Goal: Information Seeking & Learning: Learn about a topic

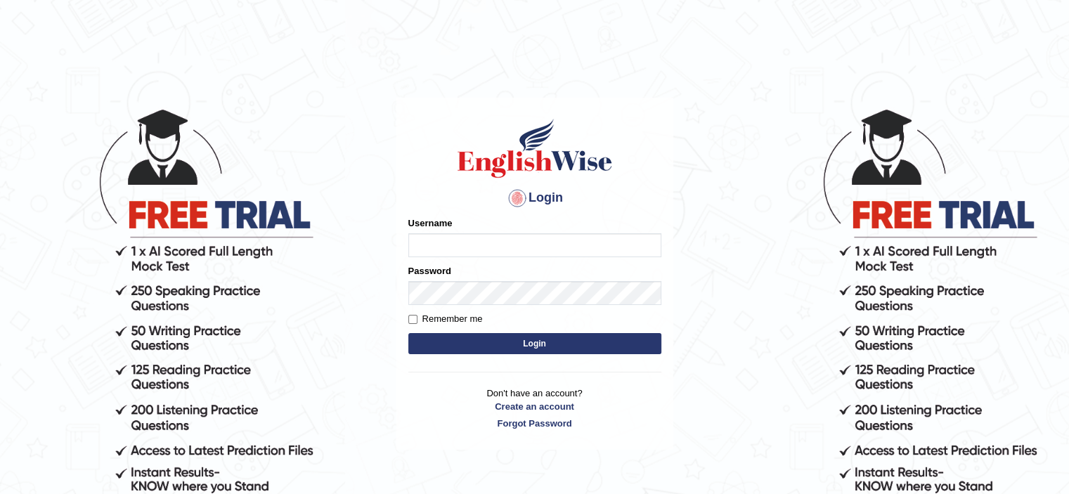
click at [434, 249] on input "Username" at bounding box center [534, 245] width 253 height 24
type input "bhuvaneswari_parramatta"
click at [486, 340] on button "Login" at bounding box center [534, 343] width 253 height 21
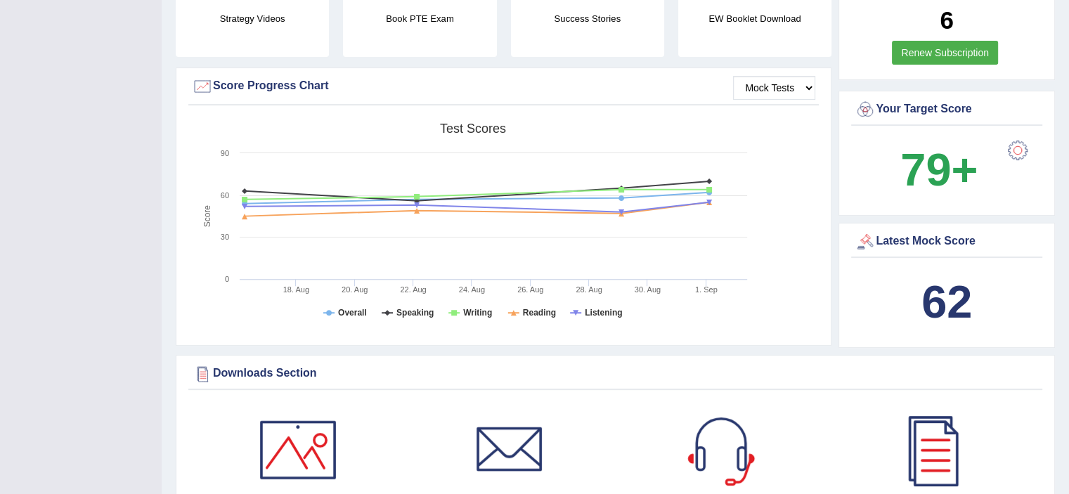
scroll to position [20, 0]
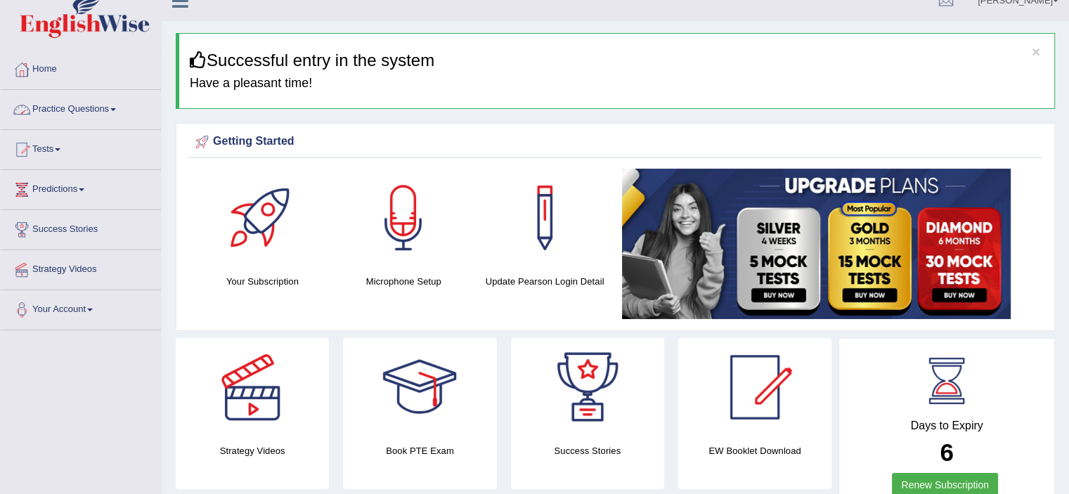
click at [116, 109] on span at bounding box center [113, 109] width 6 height 3
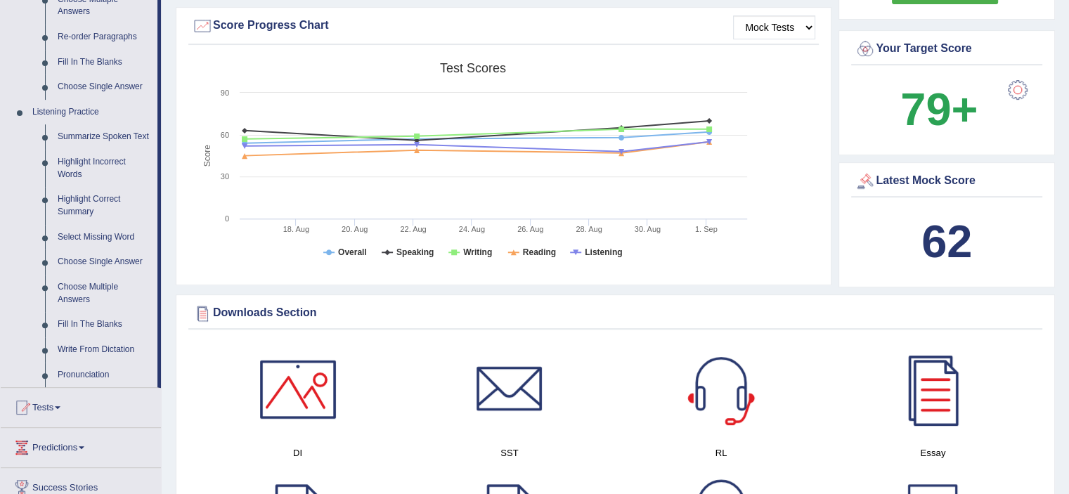
scroll to position [0, 0]
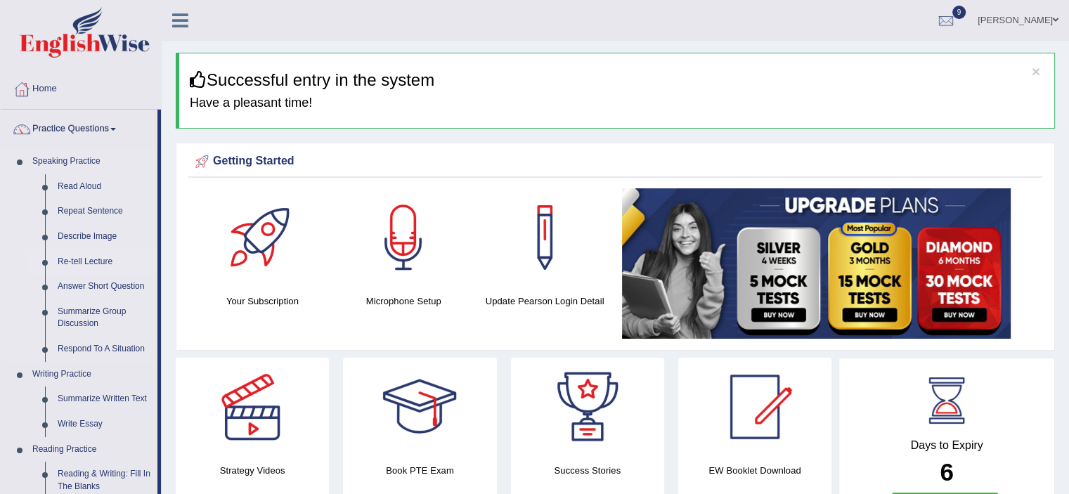
click at [101, 266] on link "Re-tell Lecture" at bounding box center [104, 262] width 106 height 25
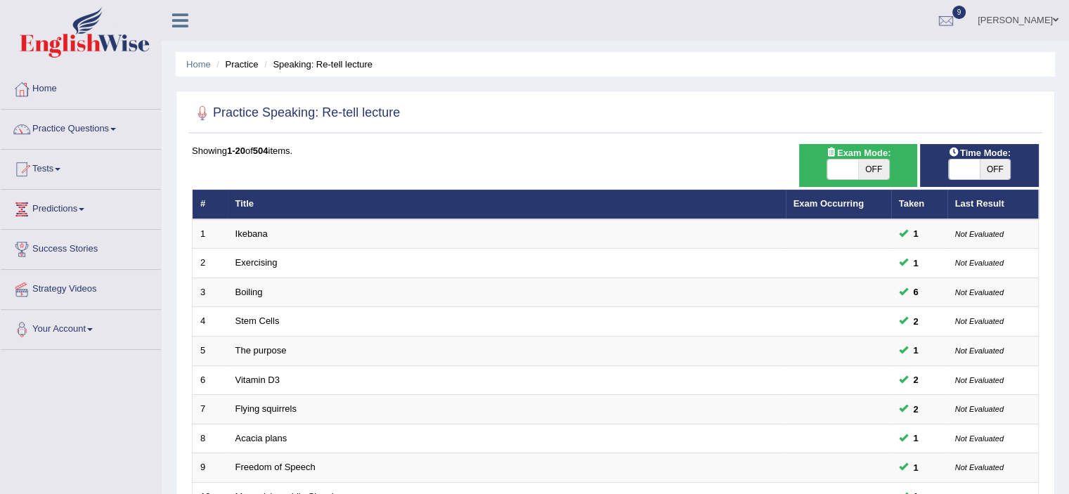
scroll to position [432, 0]
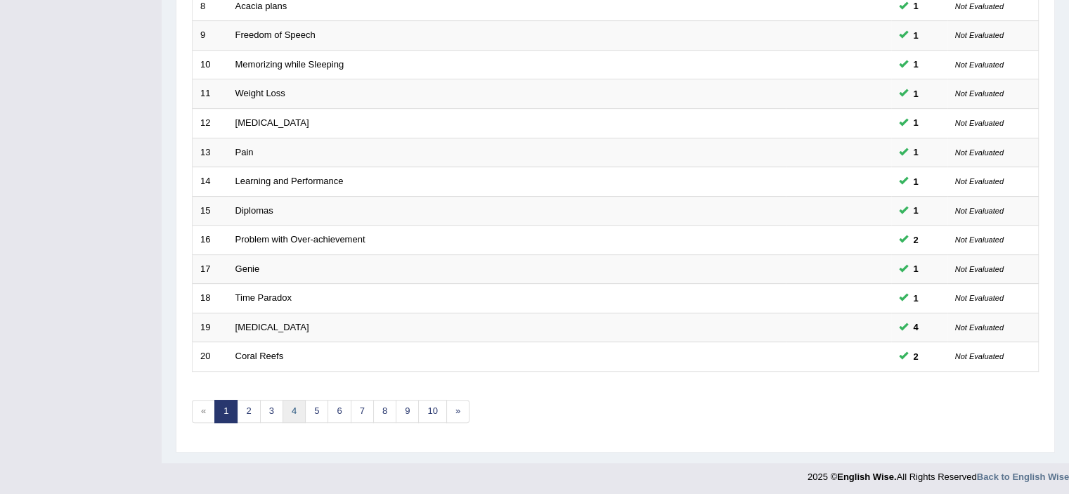
click at [298, 413] on link "4" at bounding box center [294, 411] width 23 height 23
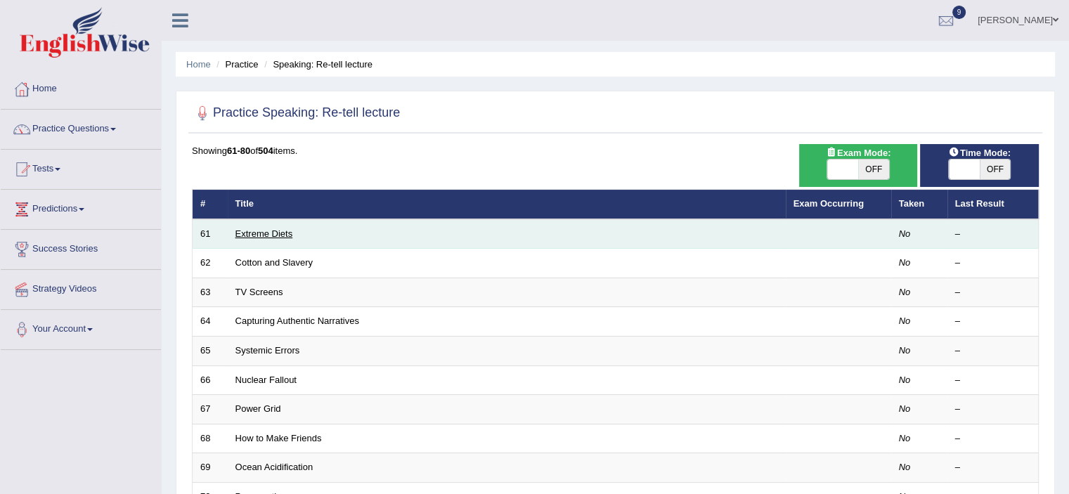
click at [243, 231] on link "Extreme Diets" at bounding box center [264, 233] width 58 height 11
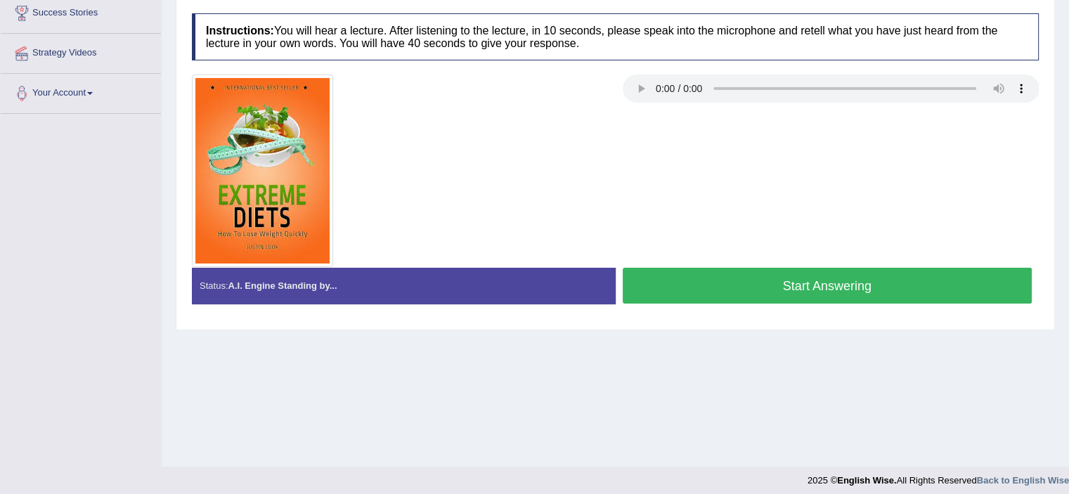
scroll to position [244, 0]
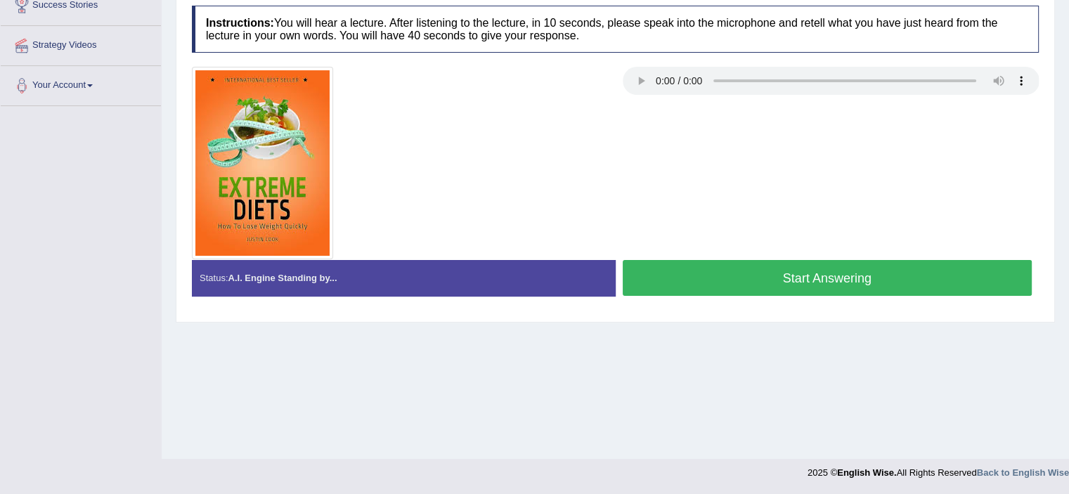
click at [897, 459] on div "2025 © English Wise. All Rights Reserved Back to English Wise" at bounding box center [938, 469] width 261 height 20
click at [792, 274] on button "Start Answering" at bounding box center [828, 278] width 410 height 36
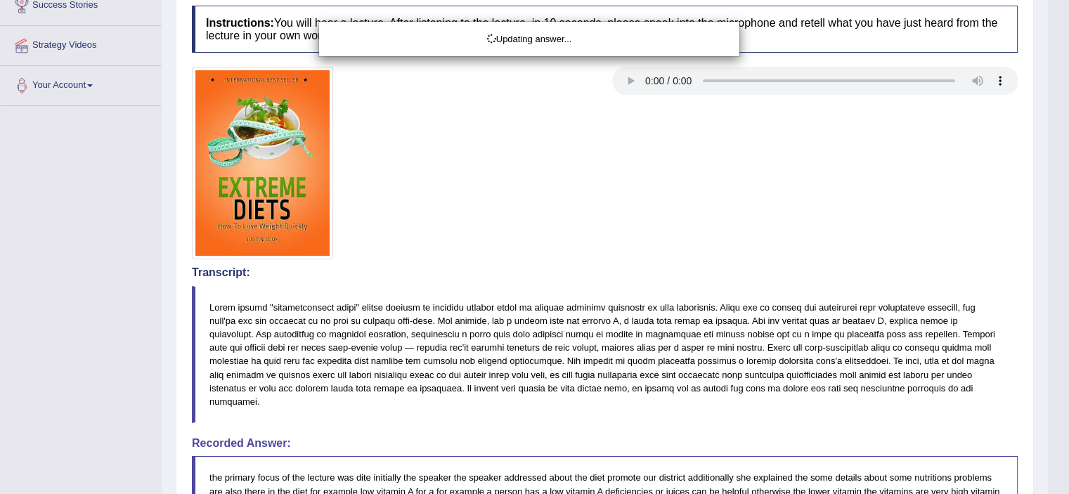
drag, startPoint x: 1066, startPoint y: 332, endPoint x: 1079, endPoint y: 522, distance: 190.3
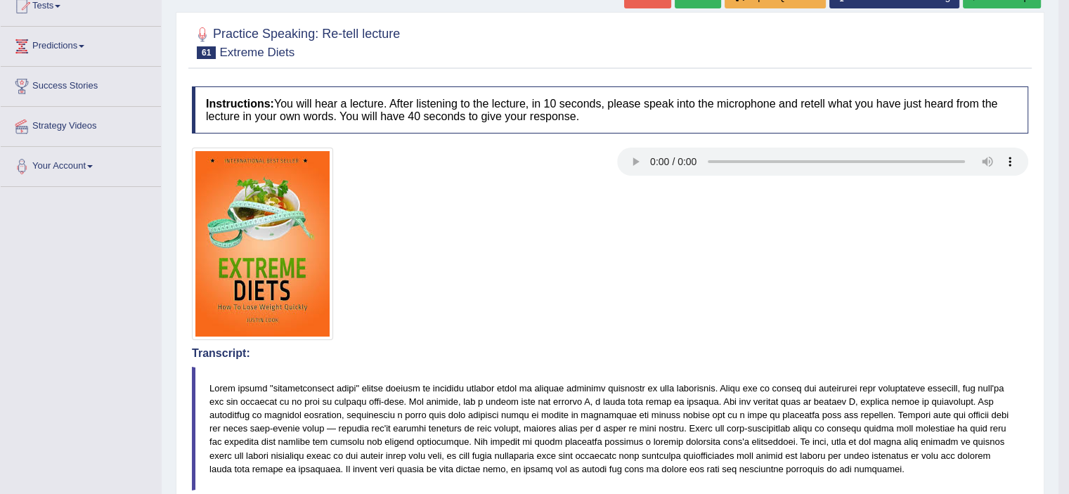
scroll to position [38, 0]
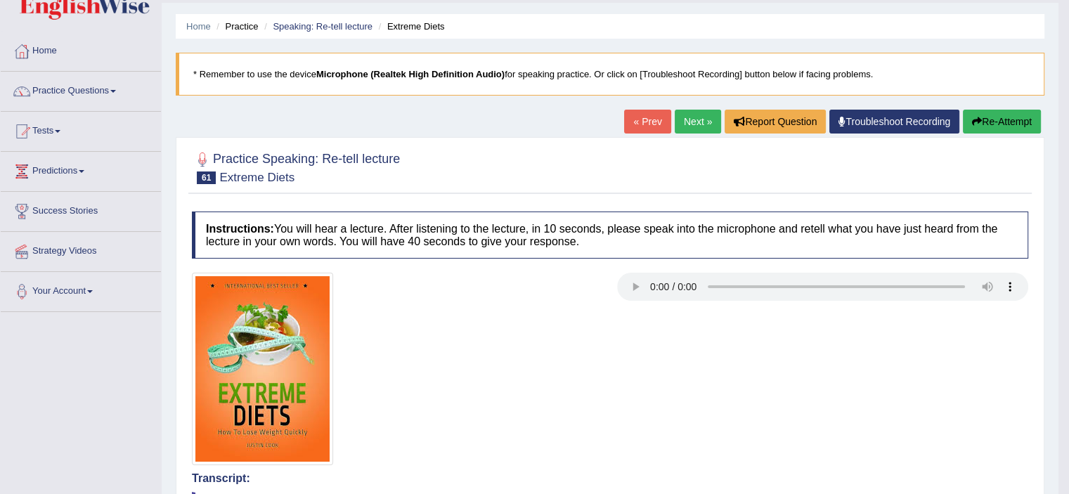
click at [1006, 118] on button "Re-Attempt" at bounding box center [1002, 122] width 78 height 24
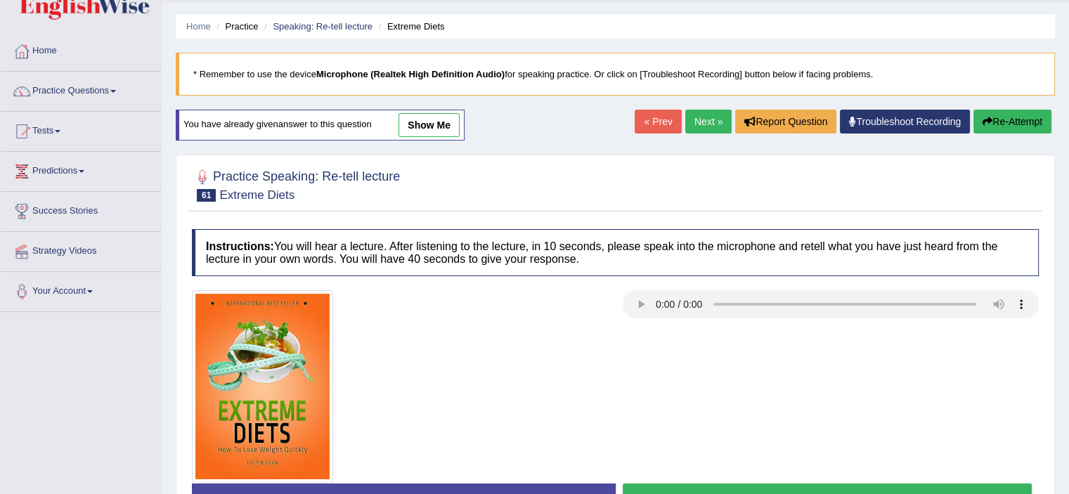
scroll to position [38, 0]
click at [876, 371] on div at bounding box center [615, 386] width 861 height 193
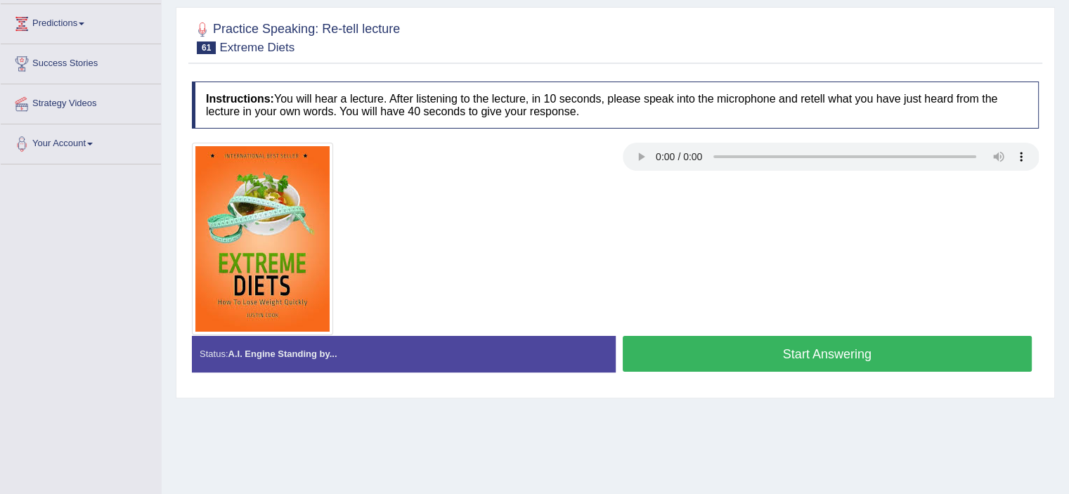
scroll to position [186, 0]
click at [865, 352] on button "Start Answering" at bounding box center [828, 353] width 410 height 36
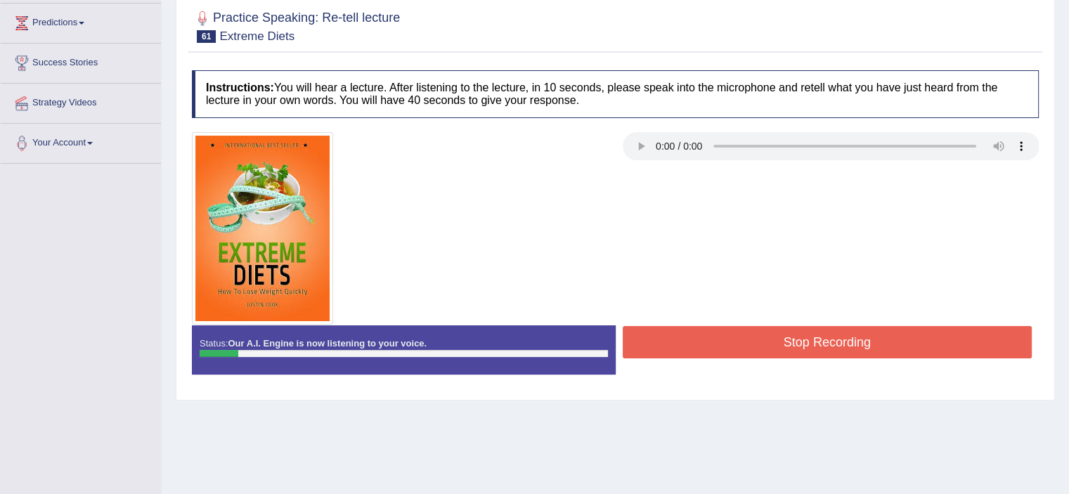
click at [865, 352] on button "Stop Recording" at bounding box center [828, 342] width 410 height 32
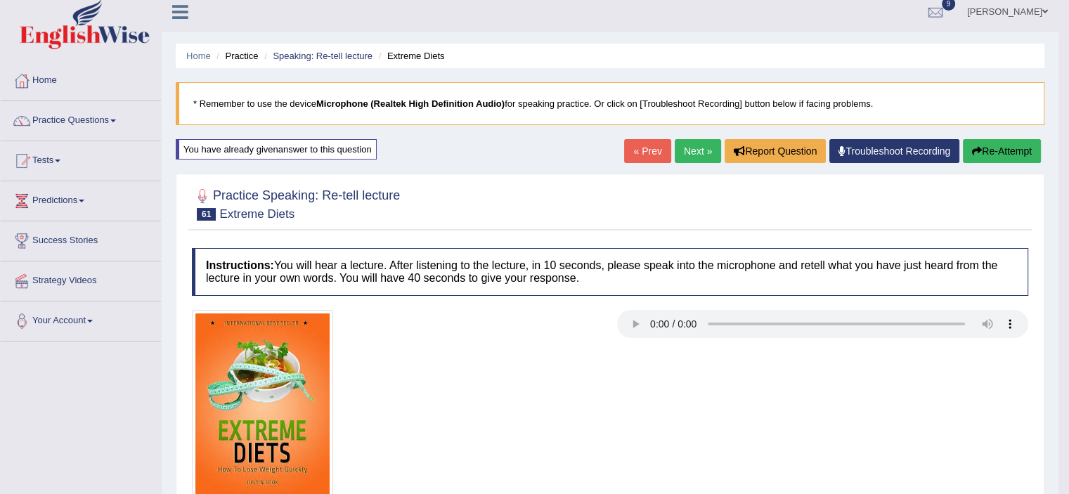
scroll to position [4, 0]
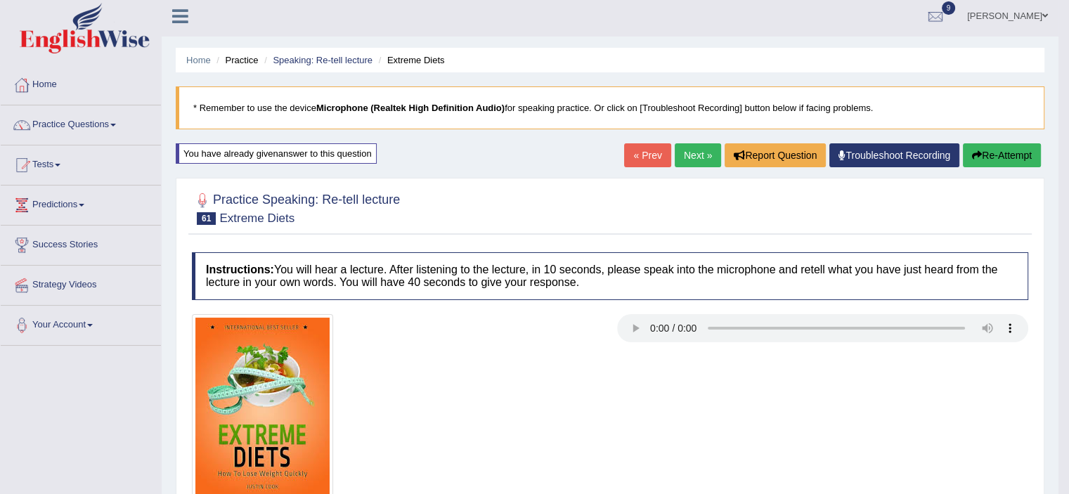
click at [990, 151] on button "Re-Attempt" at bounding box center [1002, 155] width 78 height 24
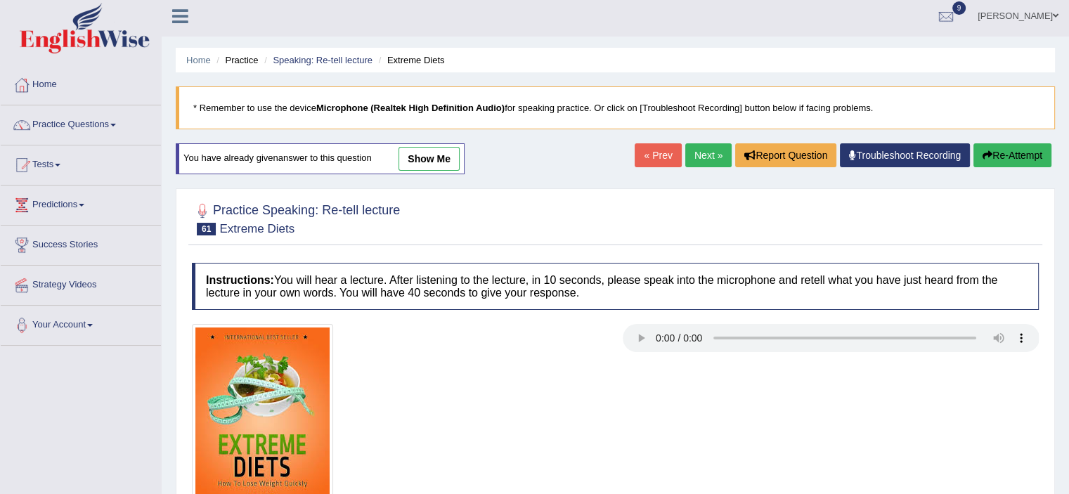
scroll to position [244, 0]
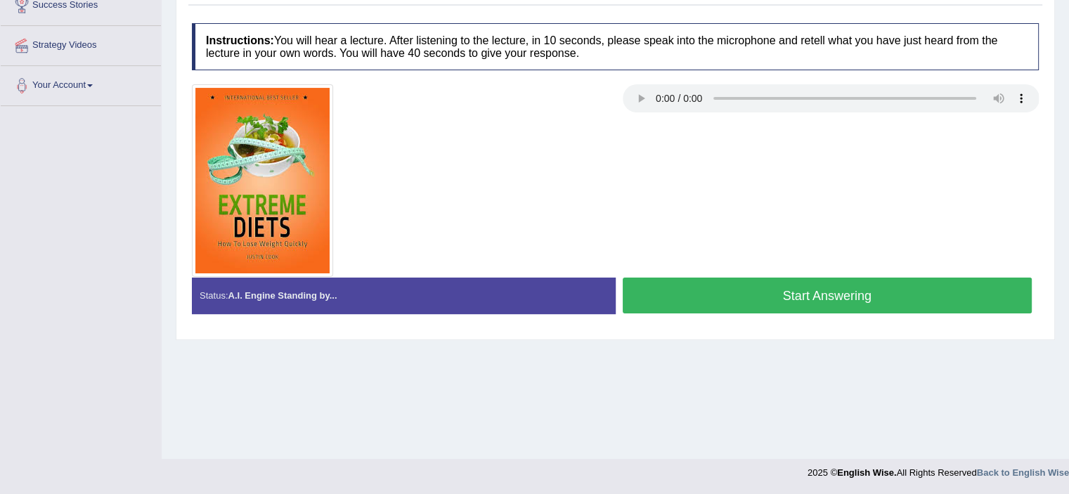
click at [857, 300] on button "Start Answering" at bounding box center [828, 296] width 410 height 36
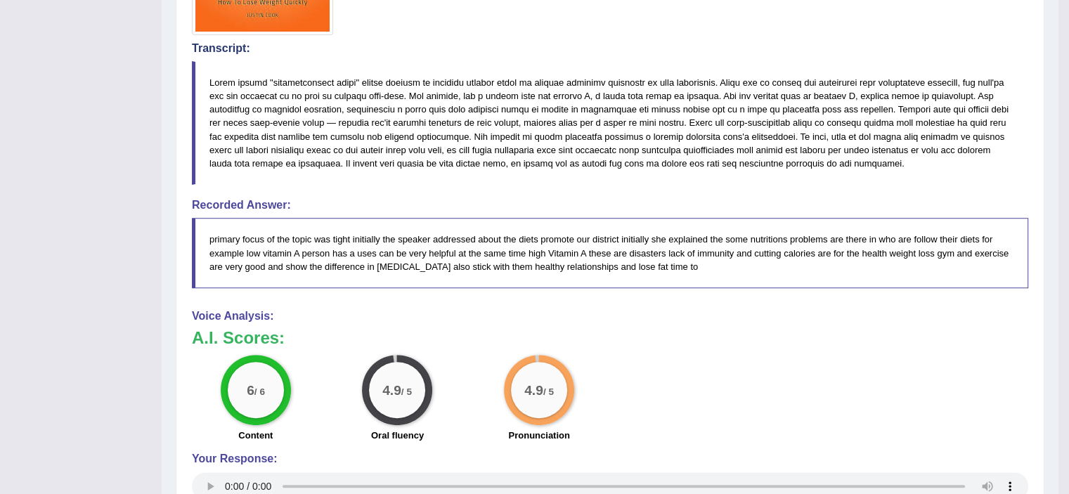
scroll to position [0, 0]
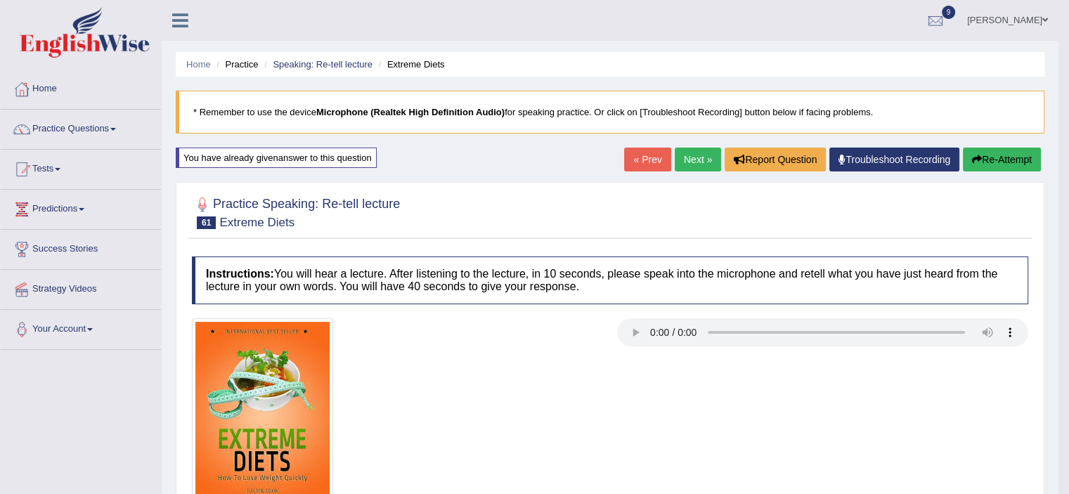
drag, startPoint x: 1073, startPoint y: 259, endPoint x: 1075, endPoint y: 106, distance: 152.6
click at [1068, 106] on html "Toggle navigation Home Practice Questions Speaking Practice Read Aloud Repeat S…" at bounding box center [534, 247] width 1069 height 494
click at [706, 155] on link "Next »" at bounding box center [698, 160] width 46 height 24
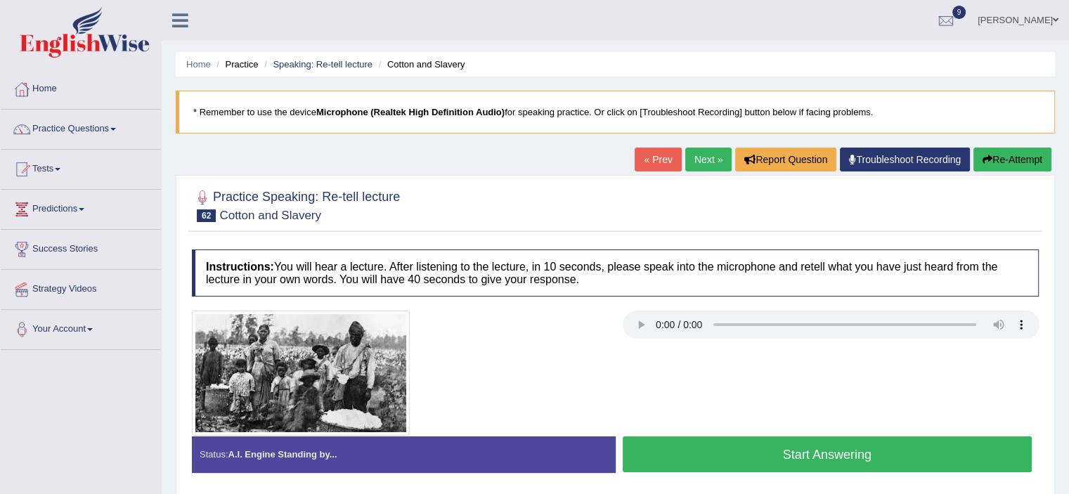
click at [650, 196] on div at bounding box center [615, 204] width 847 height 43
click at [848, 459] on button "Start Answering" at bounding box center [828, 455] width 410 height 36
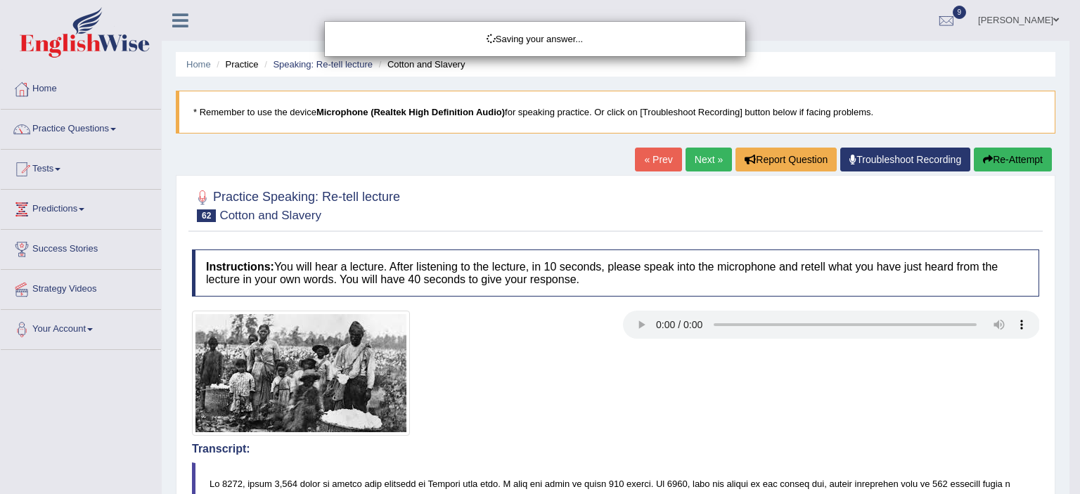
click at [1068, 84] on div "Saving your answer..." at bounding box center [540, 247] width 1080 height 494
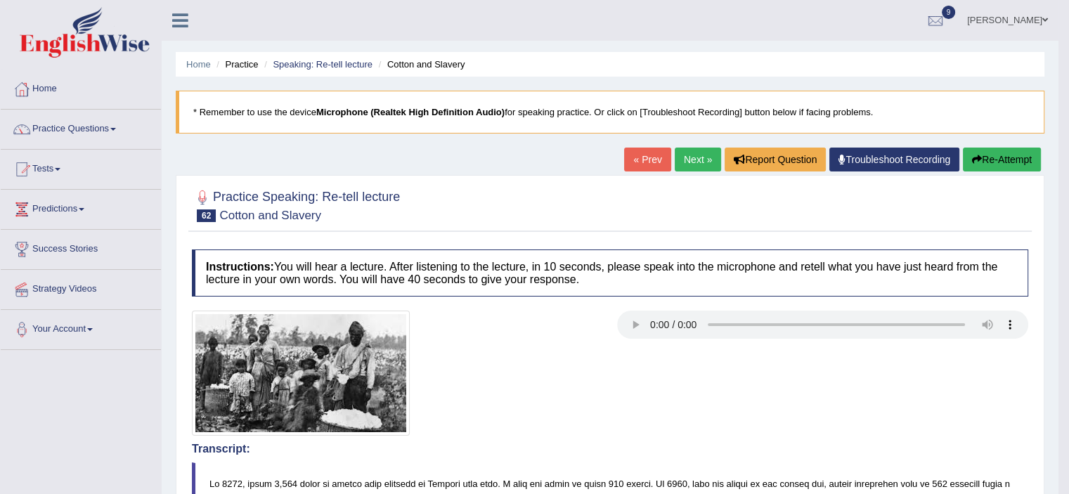
drag, startPoint x: 1073, startPoint y: 84, endPoint x: 1077, endPoint y: 226, distance: 141.3
click at [1068, 226] on html "Toggle navigation Home Practice Questions Speaking Practice Read Aloud Repeat S…" at bounding box center [534, 247] width 1069 height 494
click at [1018, 154] on button "Re-Attempt" at bounding box center [1002, 160] width 78 height 24
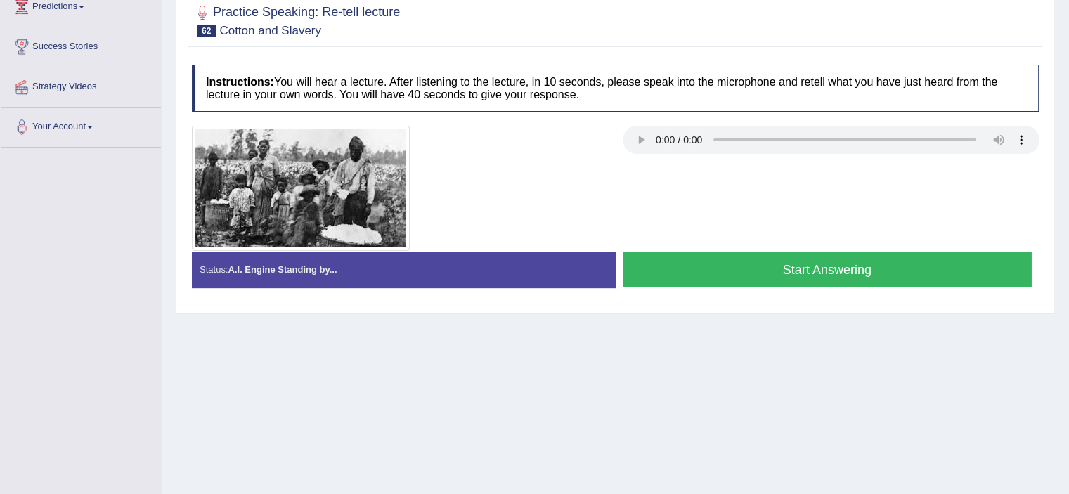
scroll to position [200, 0]
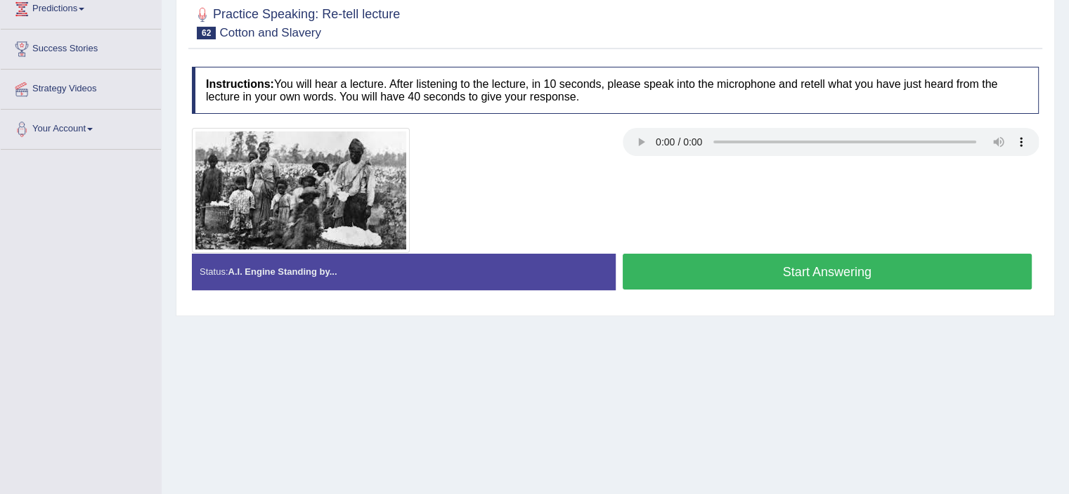
click at [706, 261] on button "Start Answering" at bounding box center [828, 272] width 410 height 36
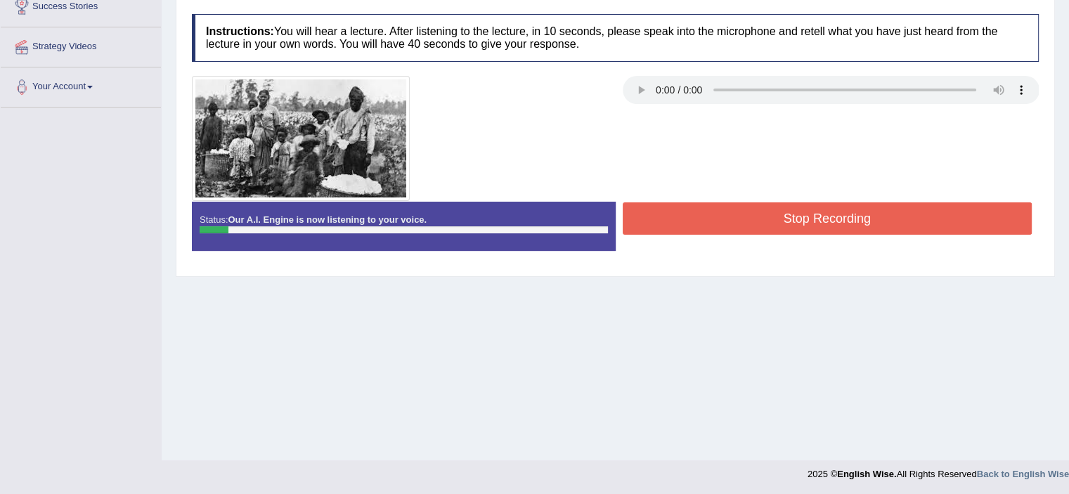
scroll to position [244, 0]
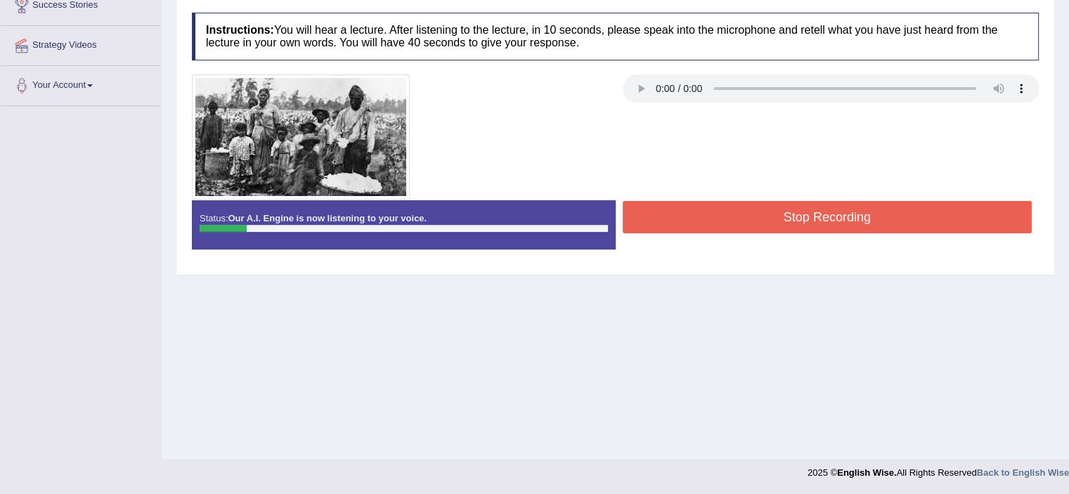
click at [728, 221] on button "Stop Recording" at bounding box center [828, 217] width 410 height 32
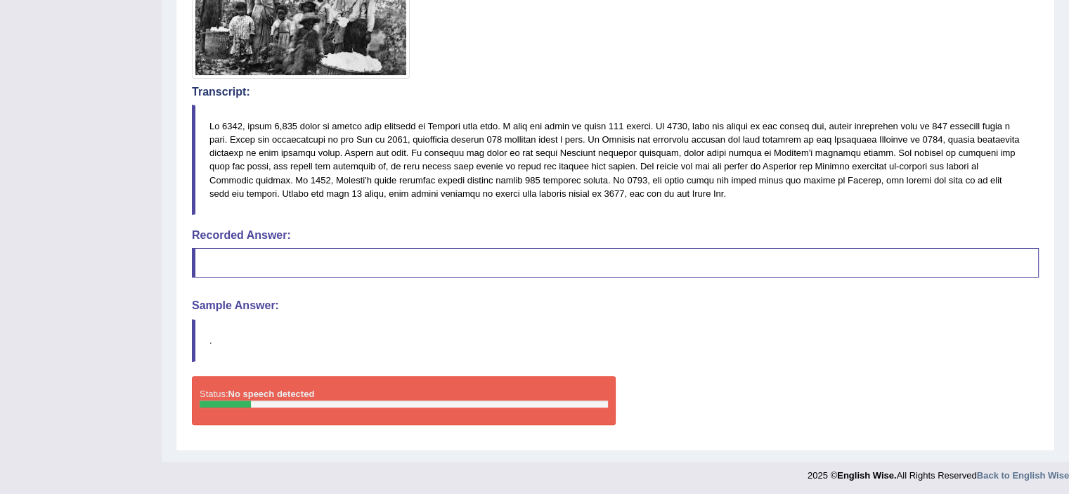
scroll to position [0, 0]
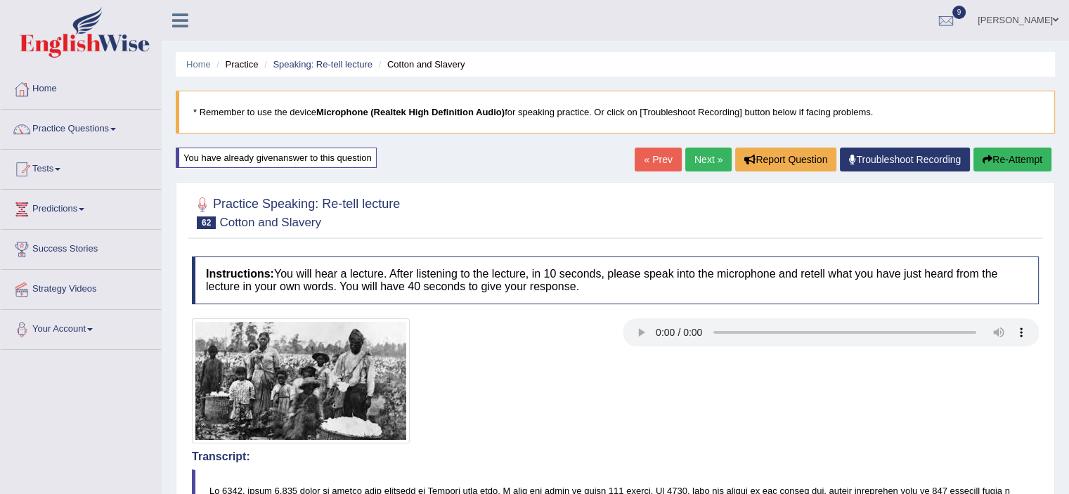
click at [995, 155] on button "Re-Attempt" at bounding box center [1013, 160] width 78 height 24
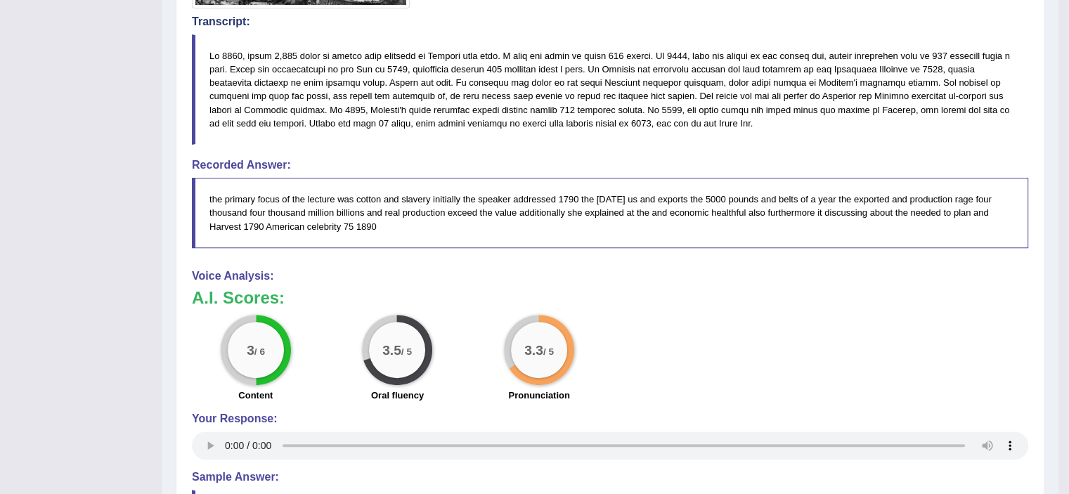
scroll to position [3, 0]
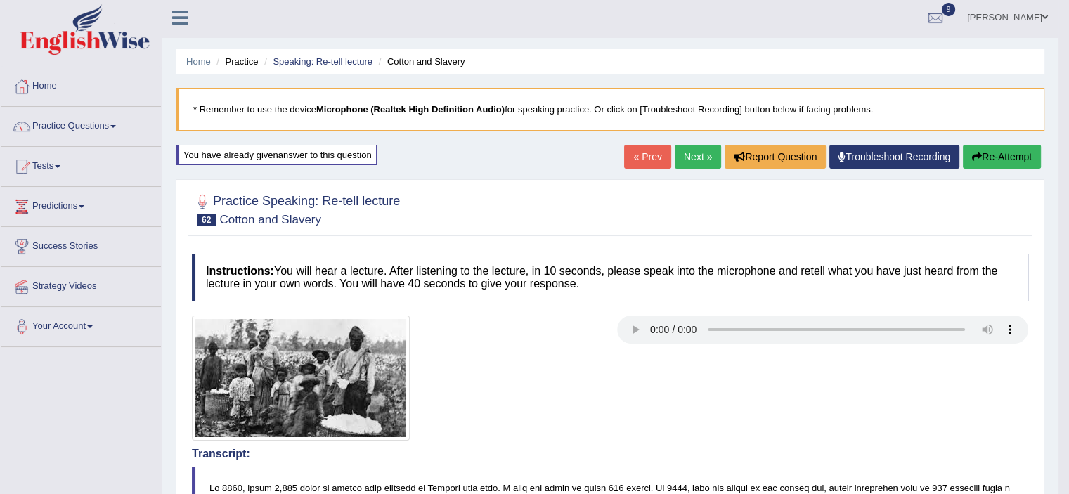
click at [1023, 160] on button "Re-Attempt" at bounding box center [1002, 157] width 78 height 24
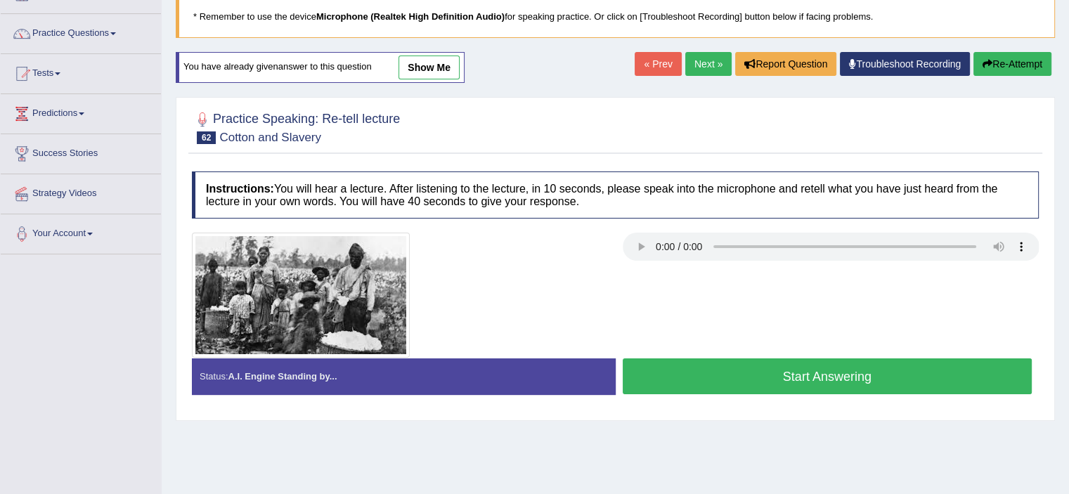
scroll to position [110, 0]
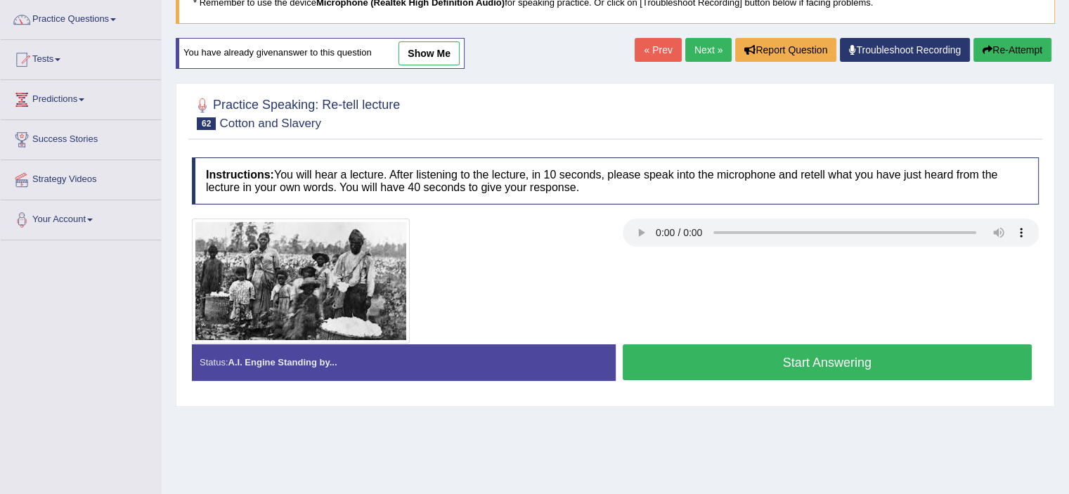
click at [910, 358] on button "Start Answering" at bounding box center [828, 362] width 410 height 36
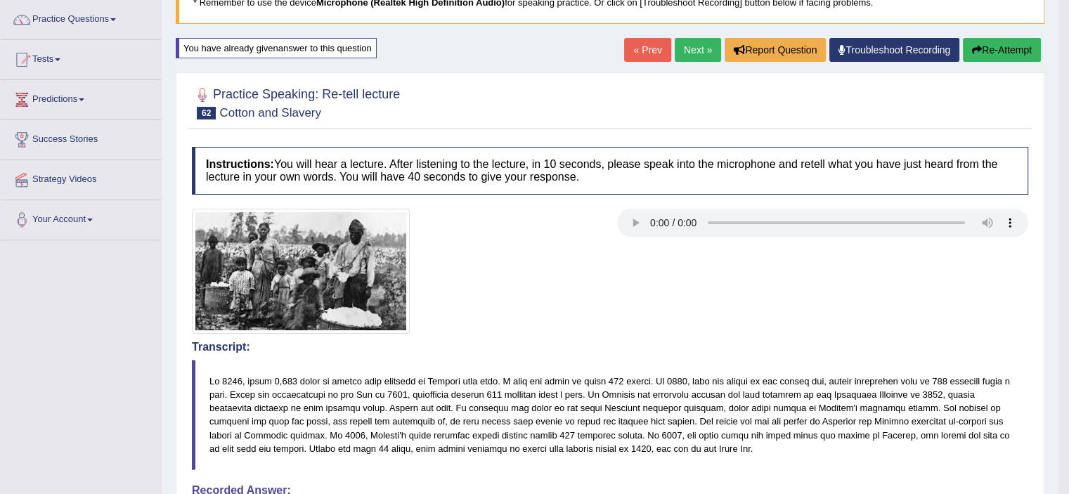
drag, startPoint x: 1073, startPoint y: 119, endPoint x: 1079, endPoint y: 295, distance: 175.8
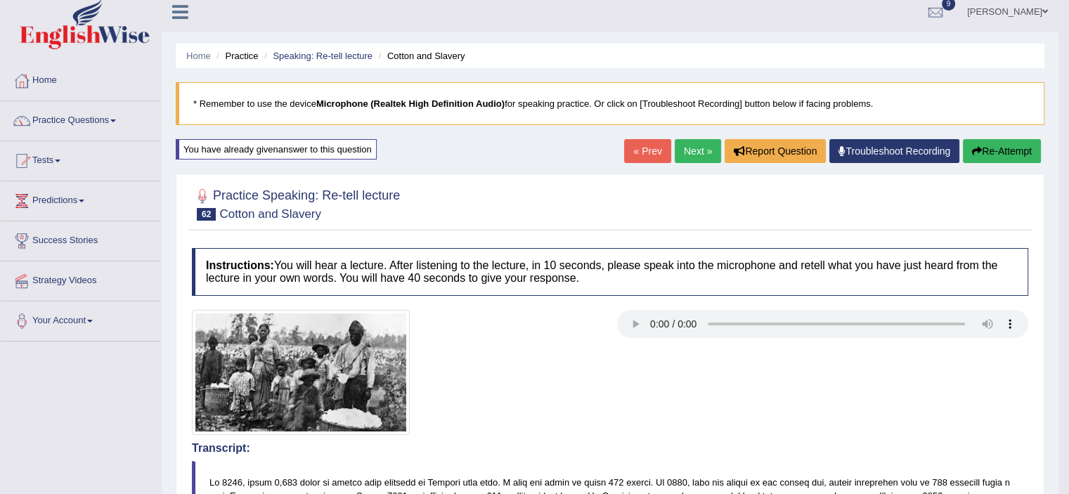
scroll to position [4, 0]
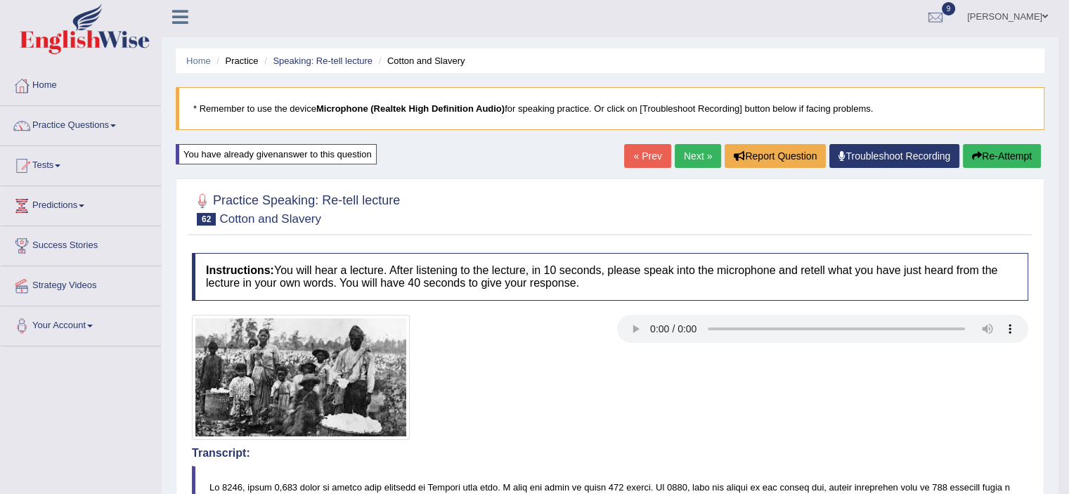
click at [690, 159] on link "Next »" at bounding box center [698, 156] width 46 height 24
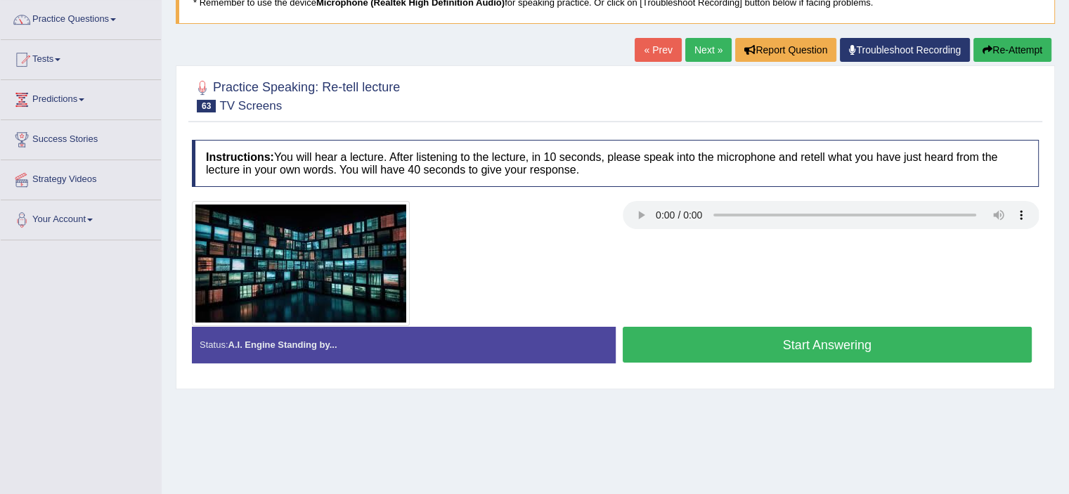
scroll to position [113, 0]
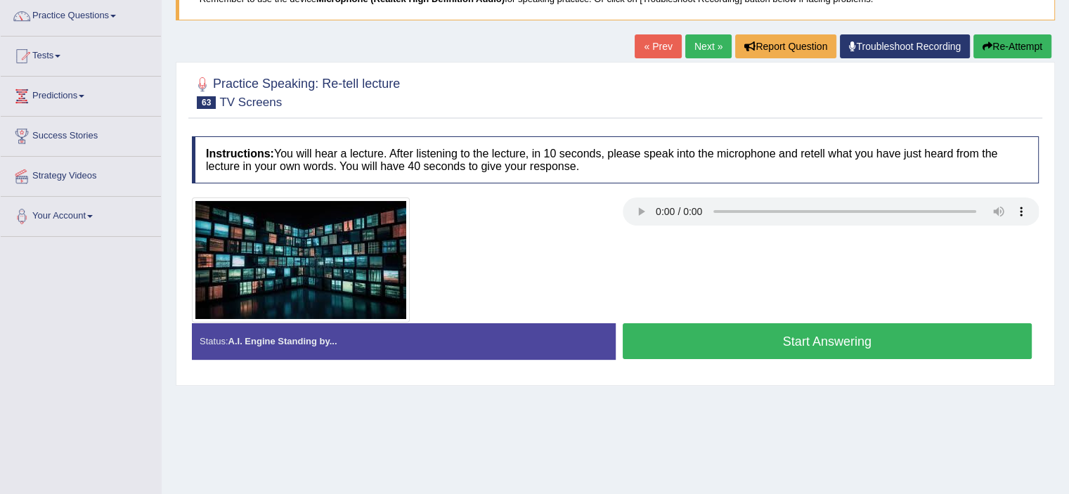
click at [937, 344] on button "Start Answering" at bounding box center [828, 341] width 410 height 36
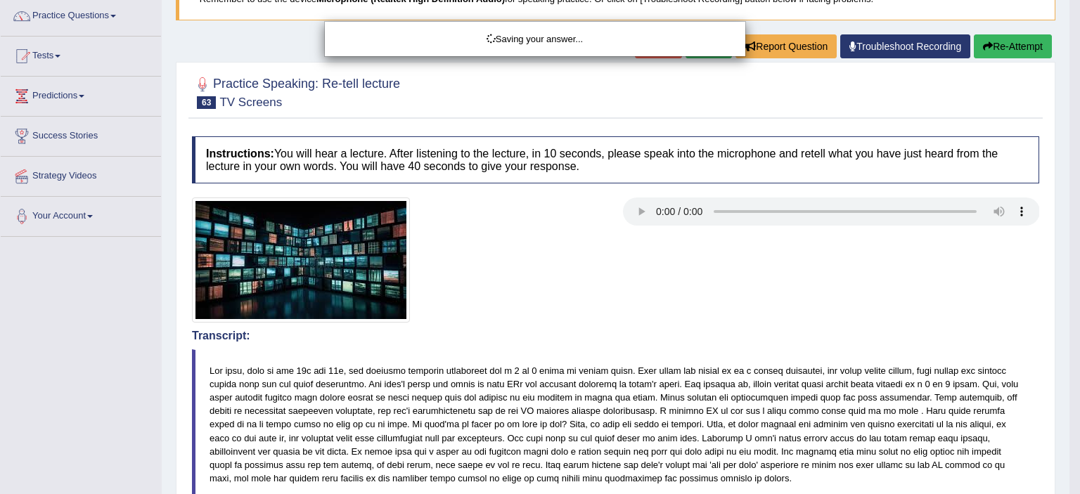
click at [1068, 133] on div "Saving your answer..." at bounding box center [540, 247] width 1080 height 494
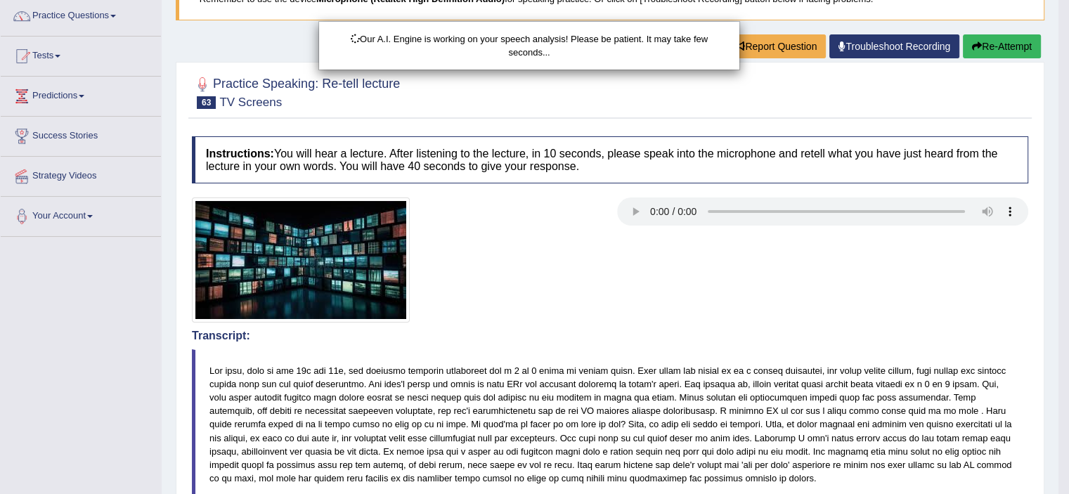
scroll to position [439, 0]
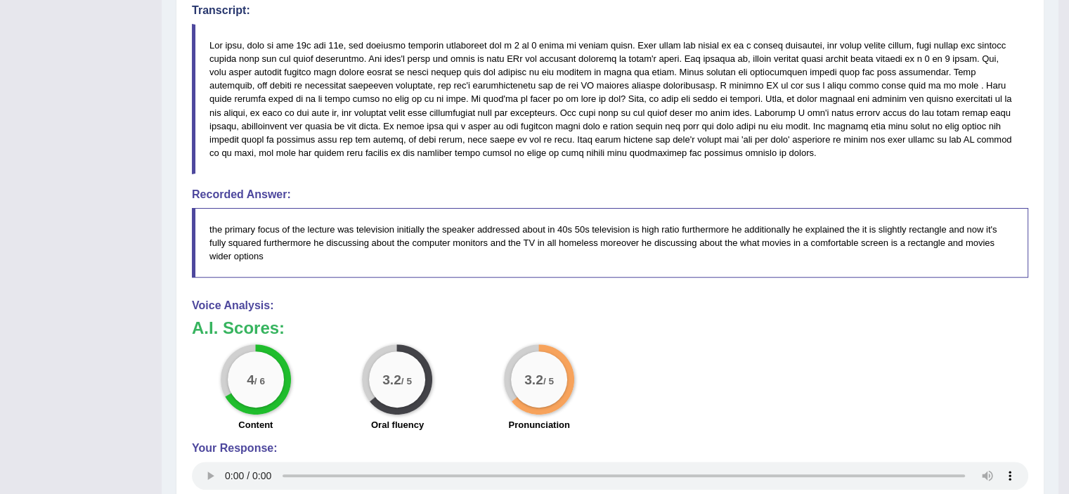
drag, startPoint x: 1073, startPoint y: 131, endPoint x: 1068, endPoint y: 361, distance: 229.9
drag, startPoint x: 1033, startPoint y: 177, endPoint x: 1032, endPoint y: 44, distance: 132.9
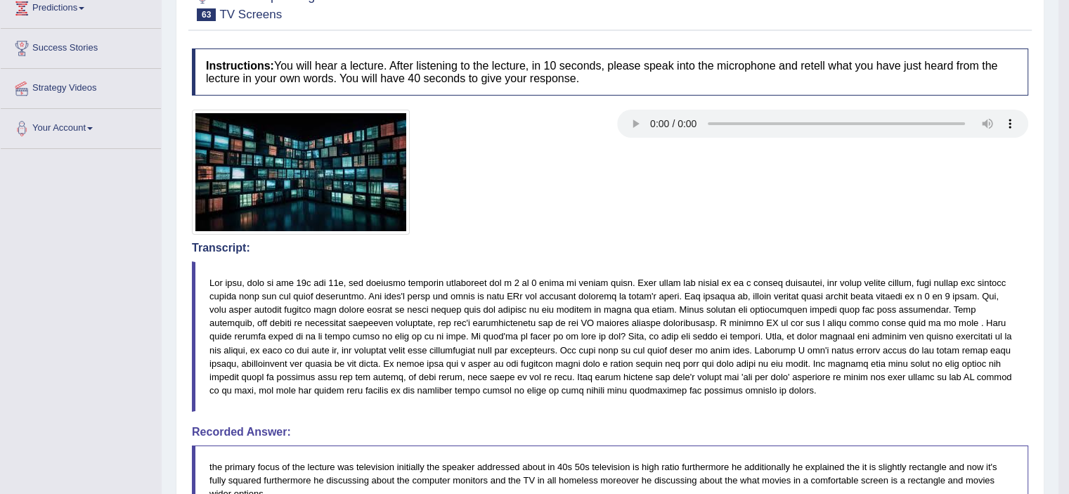
scroll to position [0, 0]
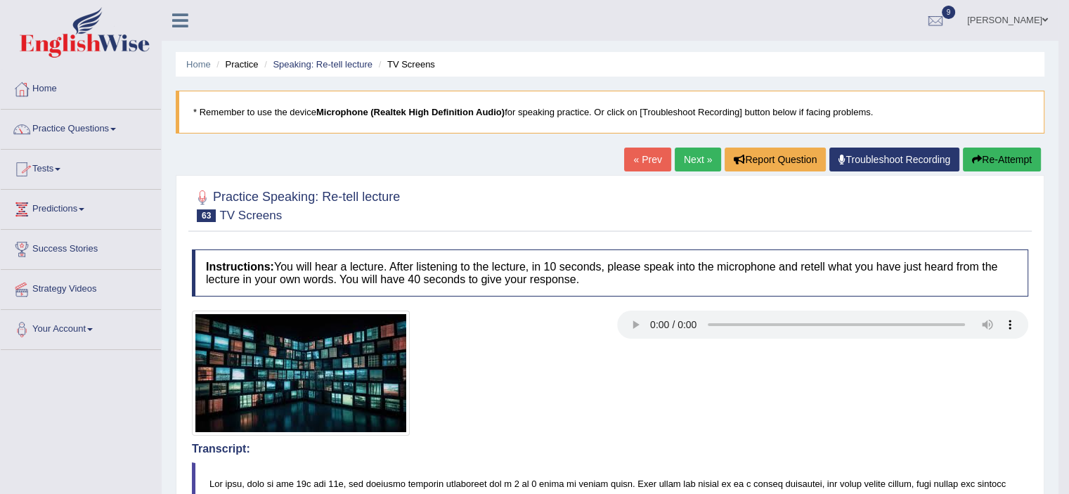
click at [121, 131] on link "Practice Questions" at bounding box center [81, 127] width 160 height 35
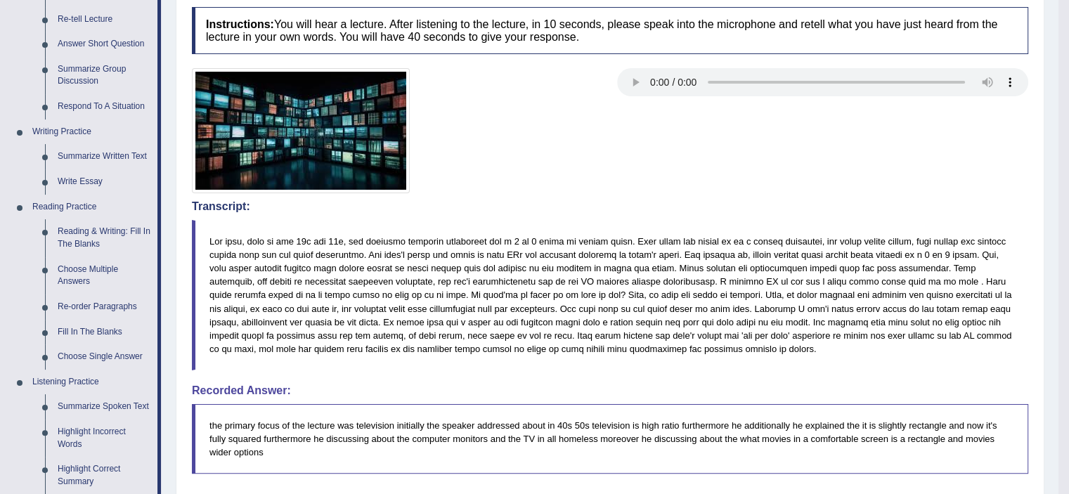
scroll to position [245, 0]
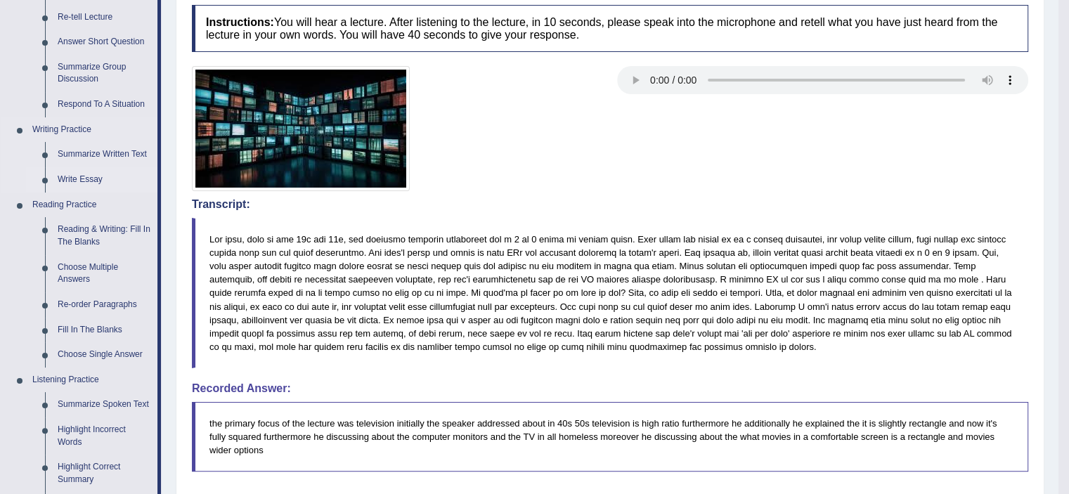
click at [105, 181] on link "Write Essay" at bounding box center [104, 179] width 106 height 25
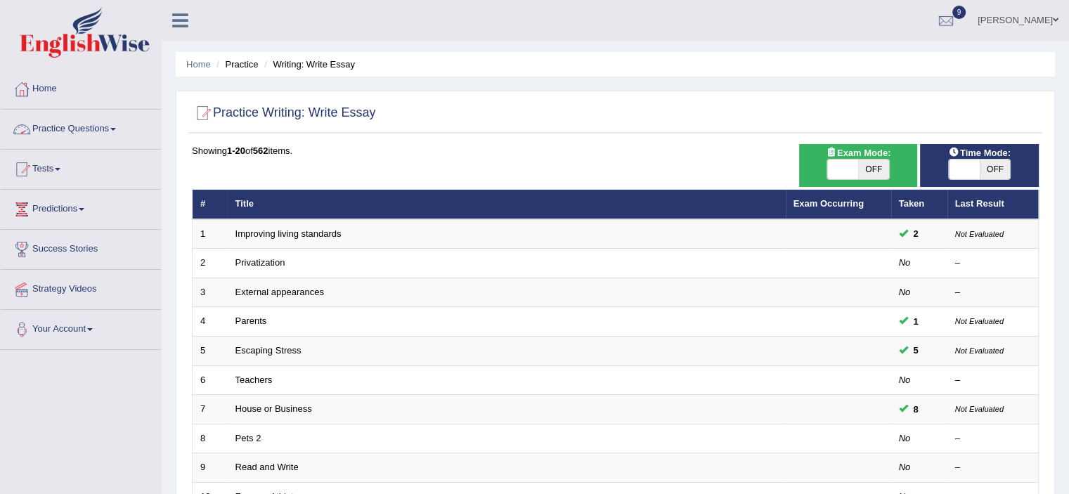
click at [116, 130] on span at bounding box center [113, 129] width 6 height 3
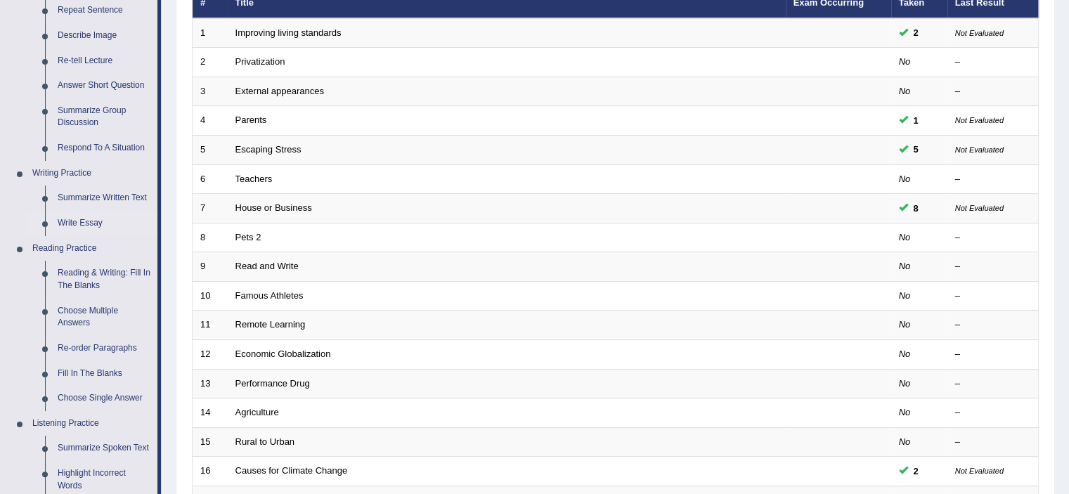
scroll to position [202, 0]
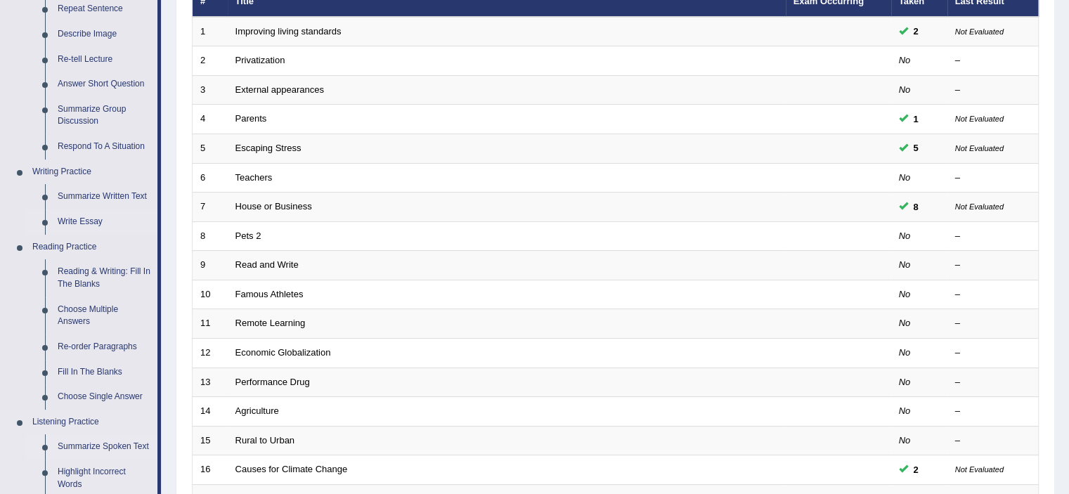
click at [102, 446] on link "Summarize Spoken Text" at bounding box center [104, 446] width 106 height 25
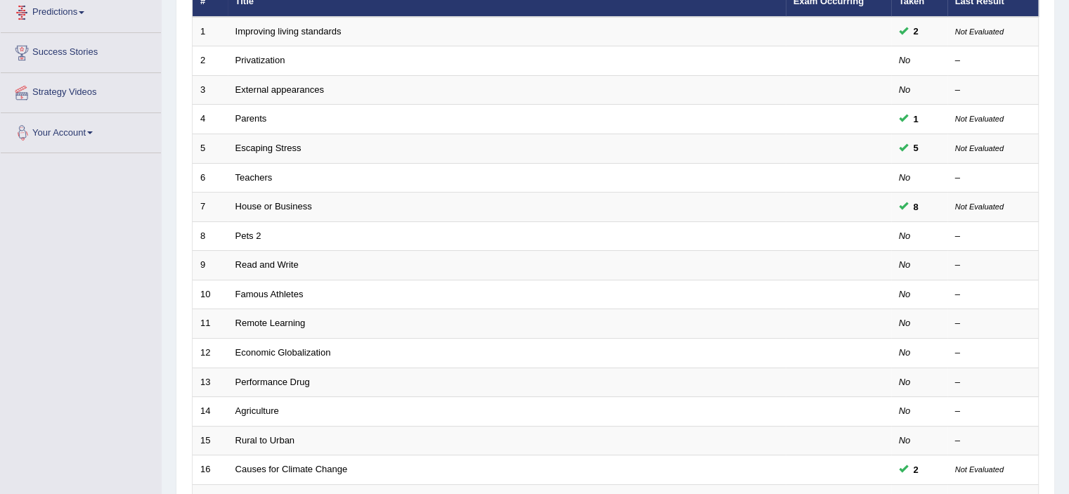
scroll to position [376, 0]
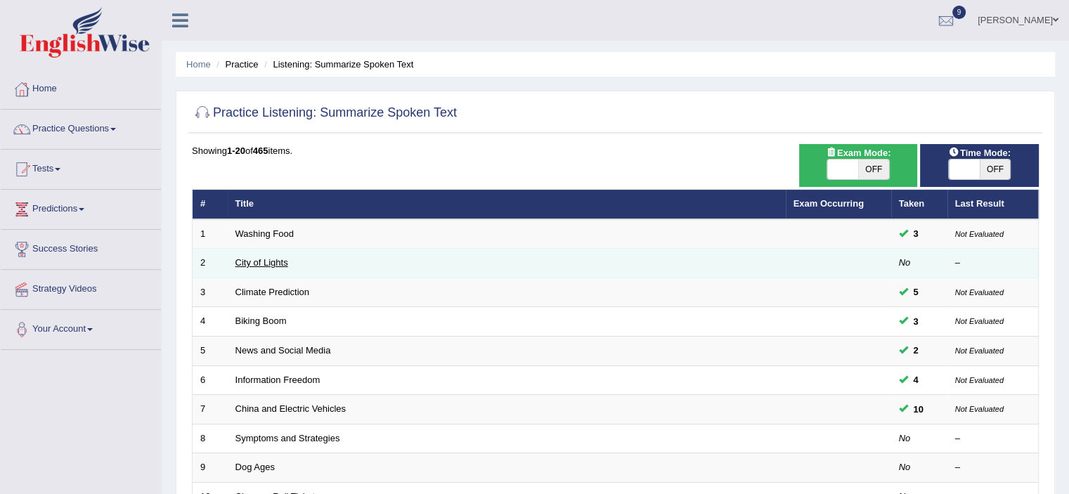
click at [271, 264] on link "City of Lights" at bounding box center [261, 262] width 53 height 11
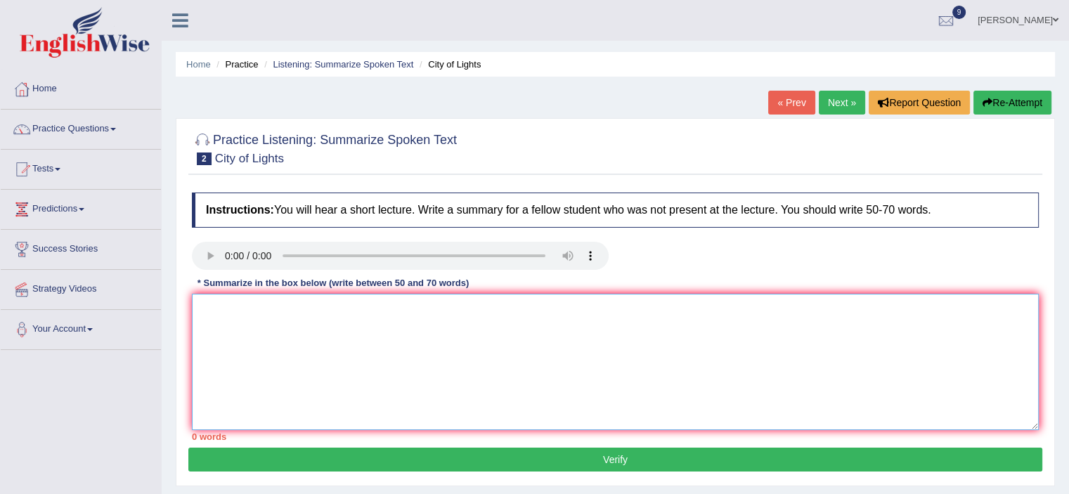
click at [217, 305] on textarea at bounding box center [615, 362] width 847 height 136
click at [217, 305] on textarea "The lecture centred on "City Of Light." It began by discussing some key points …" at bounding box center [615, 362] width 847 height 136
click at [588, 311] on textarea "The lecture centred on "City Of Light." It began by discussing some key points …" at bounding box center [615, 362] width 847 height 136
click at [559, 305] on textarea "The lecture centred on "City Of Light." It began by discussing some key points …" at bounding box center [615, 362] width 847 height 136
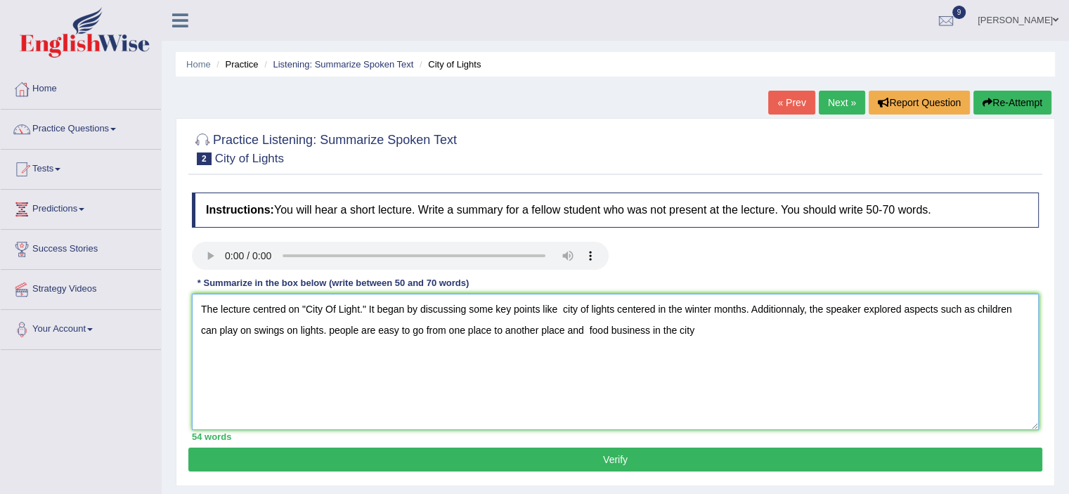
click at [559, 305] on textarea "The lecture centred on "City Of Light." It began by discussing some key points …" at bounding box center [615, 362] width 847 height 136
click at [571, 329] on textarea "The lecture centred on "City Of Light." It began by discussing some key points …" at bounding box center [615, 362] width 847 height 136
click at [686, 328] on textarea "The lecture centred on "City Of Light." It began by discussing some key points …" at bounding box center [615, 362] width 847 height 136
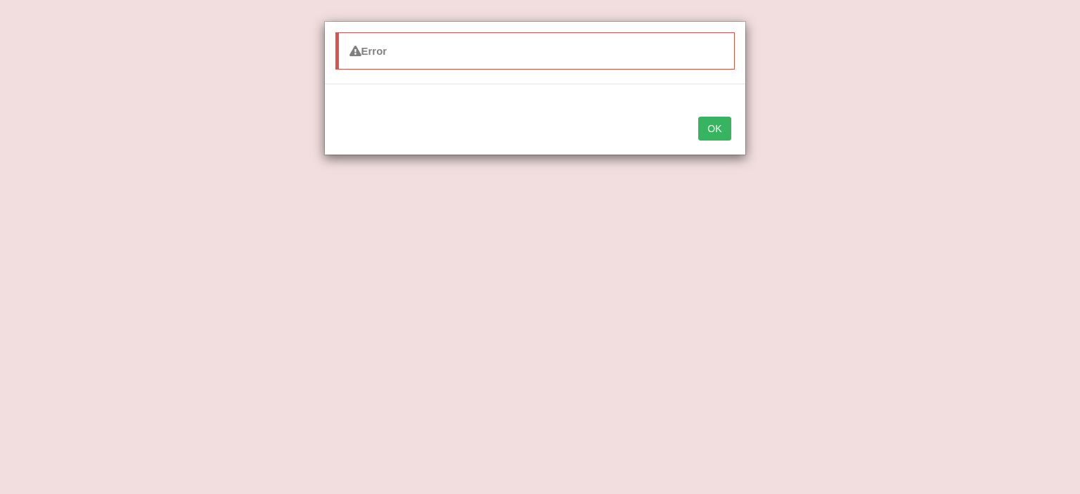
type textarea "The lecture centred on "City Of Light." It began by discussing some key points …"
click at [698, 117] on button "OK" at bounding box center [714, 129] width 32 height 24
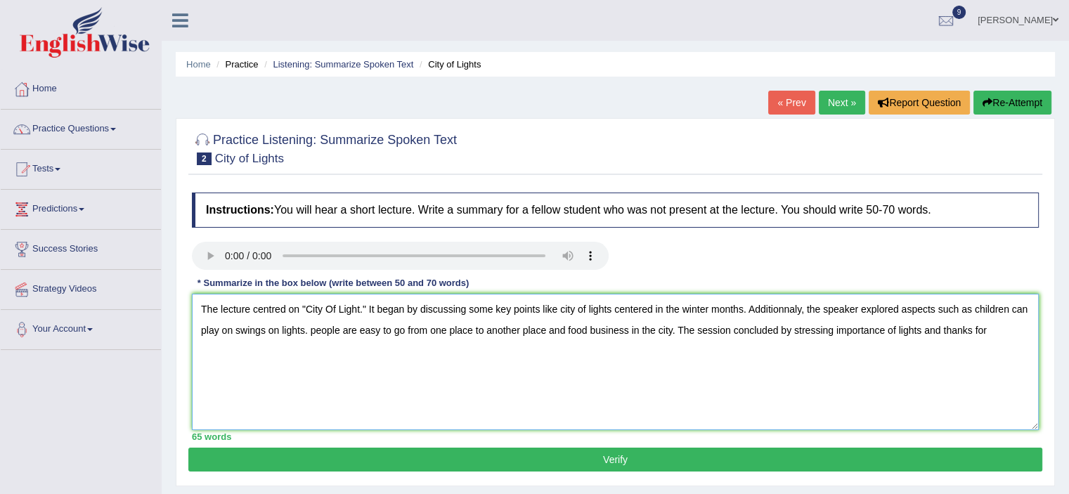
click at [990, 332] on textarea "The lecture centred on "City Of Light." It began by discussing some key points …" at bounding box center [615, 362] width 847 height 136
click at [837, 331] on textarea "The lecture centred on "City Of Light." It began by discussing some key points …" at bounding box center [615, 362] width 847 height 136
click at [835, 329] on textarea "The lecture centred on "City Of Light." It began by discussing some key points …" at bounding box center [615, 362] width 847 height 136
click at [566, 328] on textarea "The lecture centred on "City Of Light." It began by discussing some key points …" at bounding box center [615, 362] width 847 height 136
click at [250, 309] on textarea "The lecture centred on "City Of Light." It began by discussing some key points …" at bounding box center [615, 362] width 847 height 136
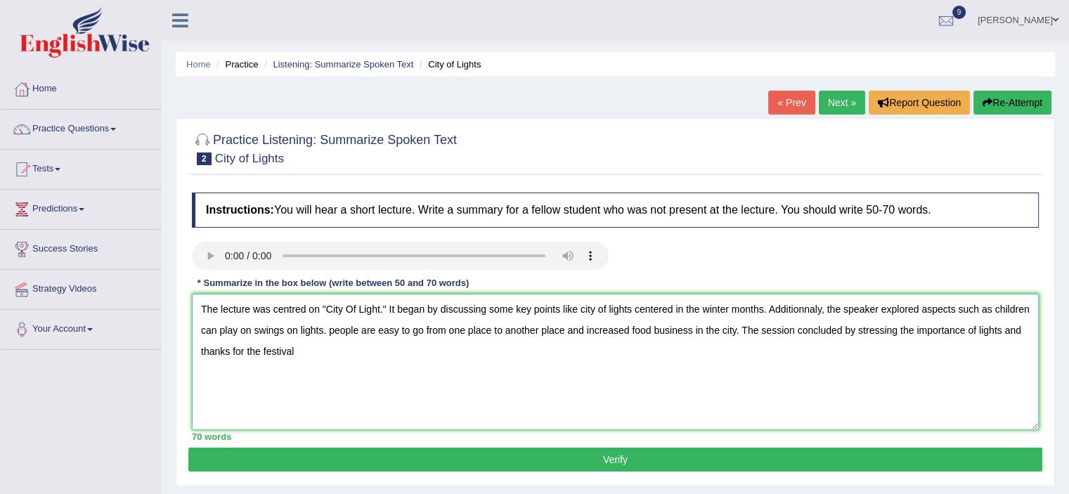
type textarea "The lecture was centred on "City Of Light." It began by discussing some key poi…"
click at [571, 461] on button "Verify" at bounding box center [615, 460] width 854 height 24
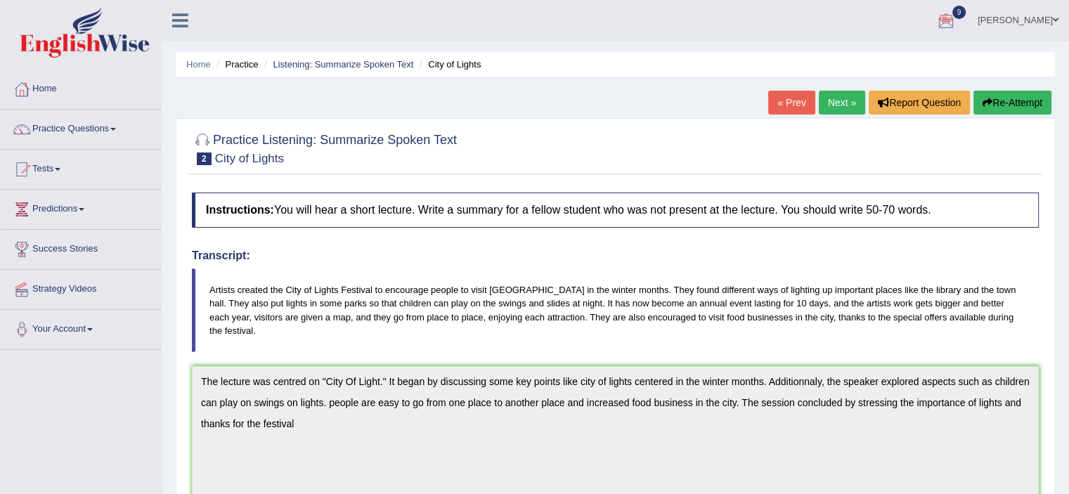
click at [1014, 101] on button "Re-Attempt" at bounding box center [1013, 103] width 78 height 24
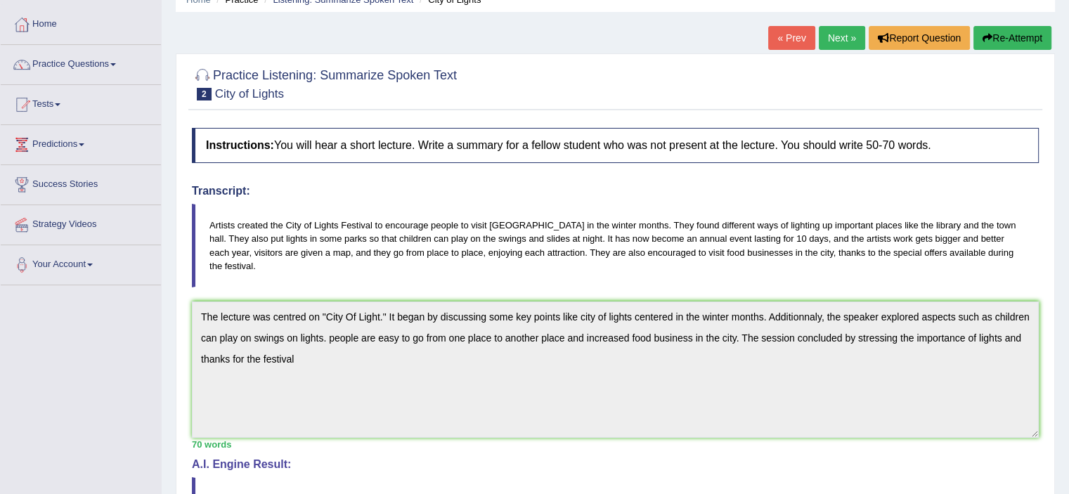
scroll to position [60, 0]
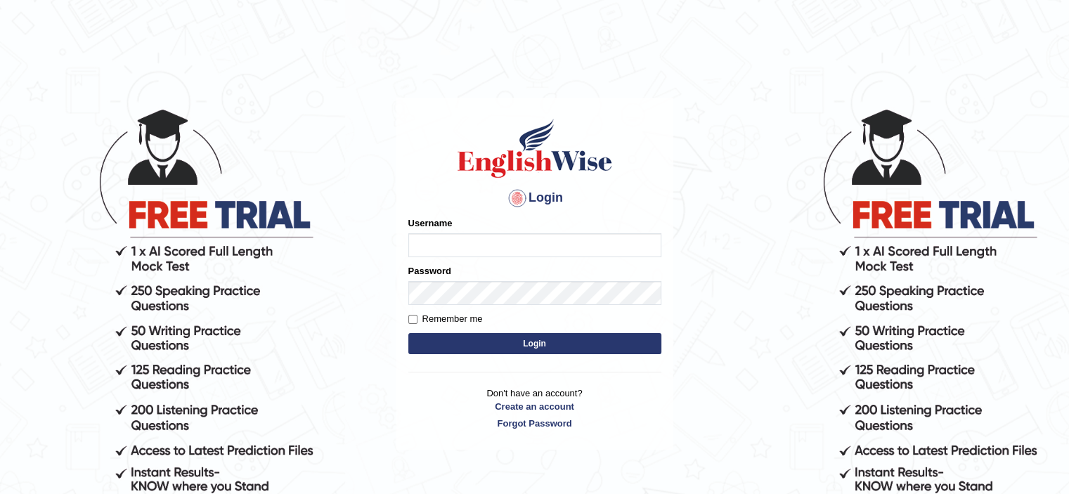
type input "bhuvaneswari_parramatta"
click at [456, 331] on form "Please fix the following errors: Username [PERSON_NAME] Password Remember me Lo…" at bounding box center [534, 287] width 253 height 141
click at [460, 340] on button "Login" at bounding box center [534, 343] width 253 height 21
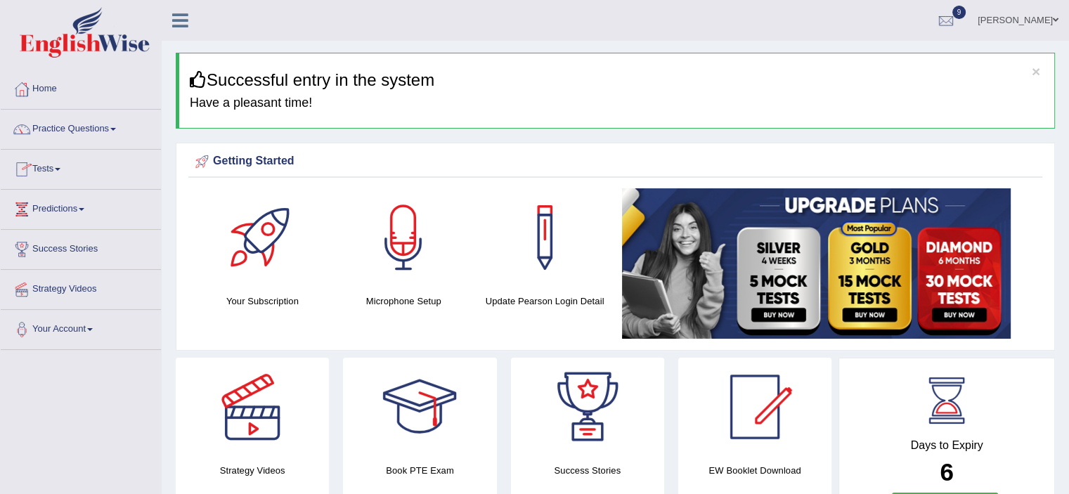
click at [116, 128] on span at bounding box center [113, 129] width 6 height 3
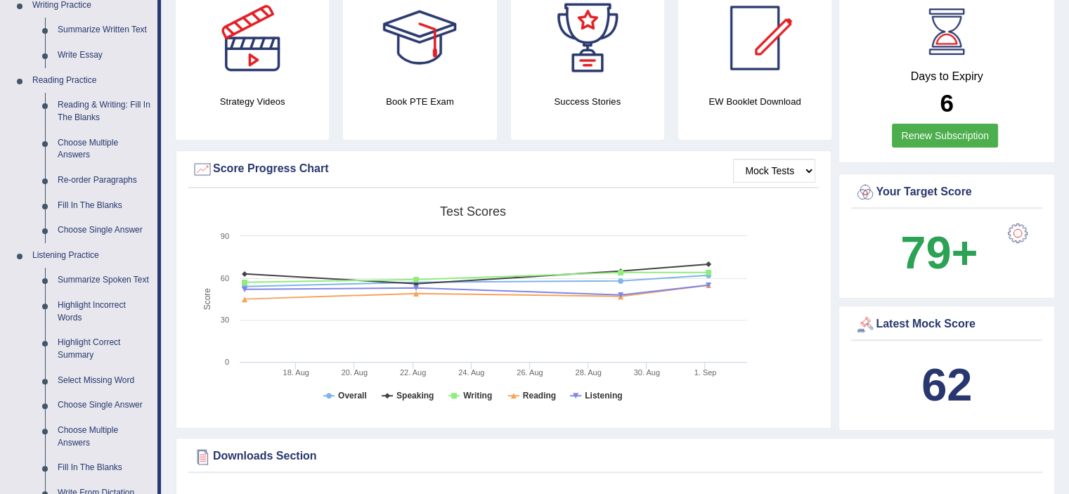
scroll to position [378, 0]
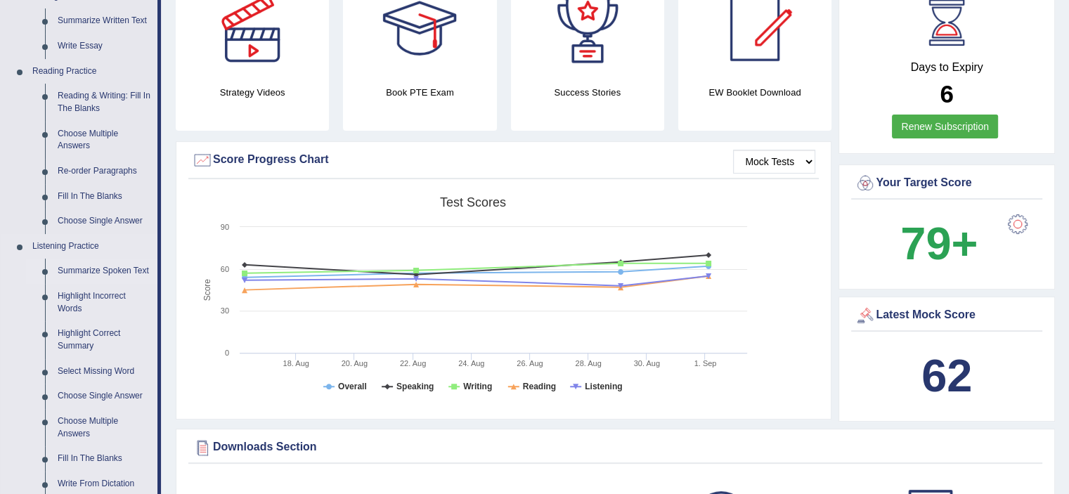
click at [82, 273] on link "Summarize Spoken Text" at bounding box center [104, 271] width 106 height 25
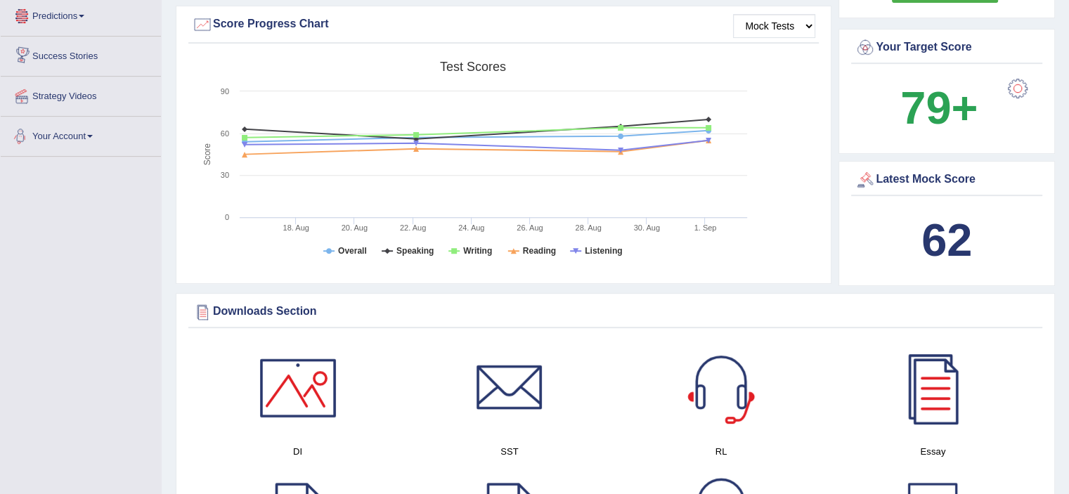
scroll to position [846, 0]
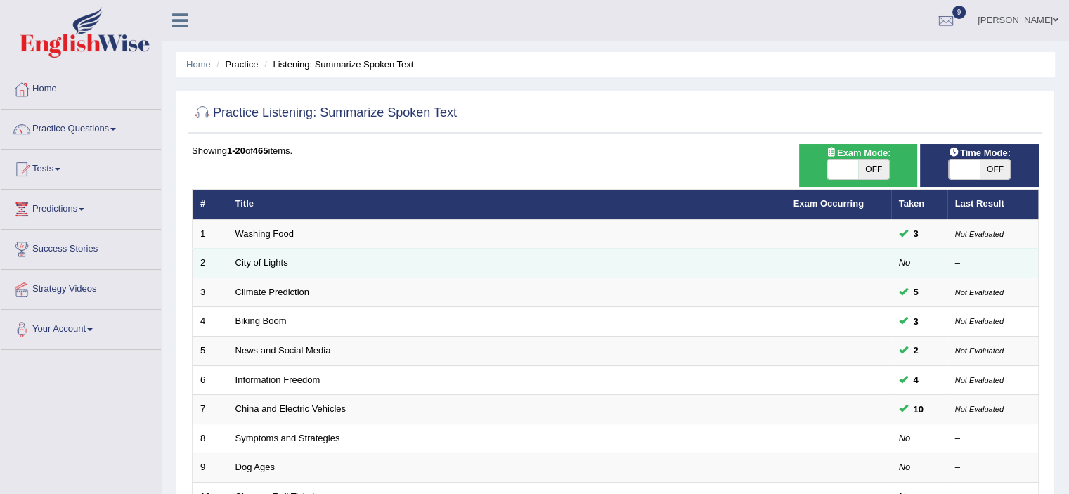
click at [290, 260] on td "City of Lights" at bounding box center [507, 264] width 558 height 30
click at [278, 261] on link "City of Lights" at bounding box center [261, 262] width 53 height 11
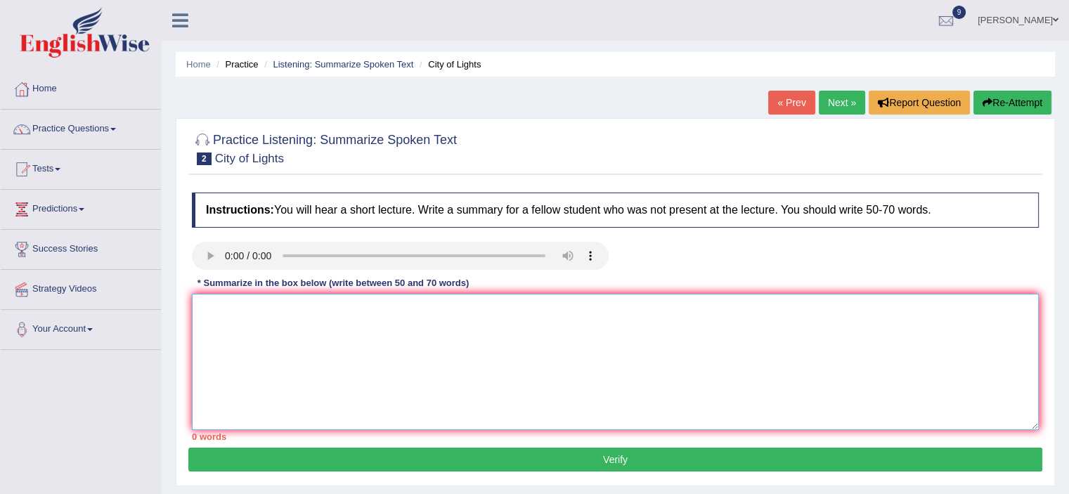
click at [253, 323] on textarea at bounding box center [615, 362] width 847 height 136
paste textarea "he lecture was centred on "City Of Light." It began by discussing some key poin…"
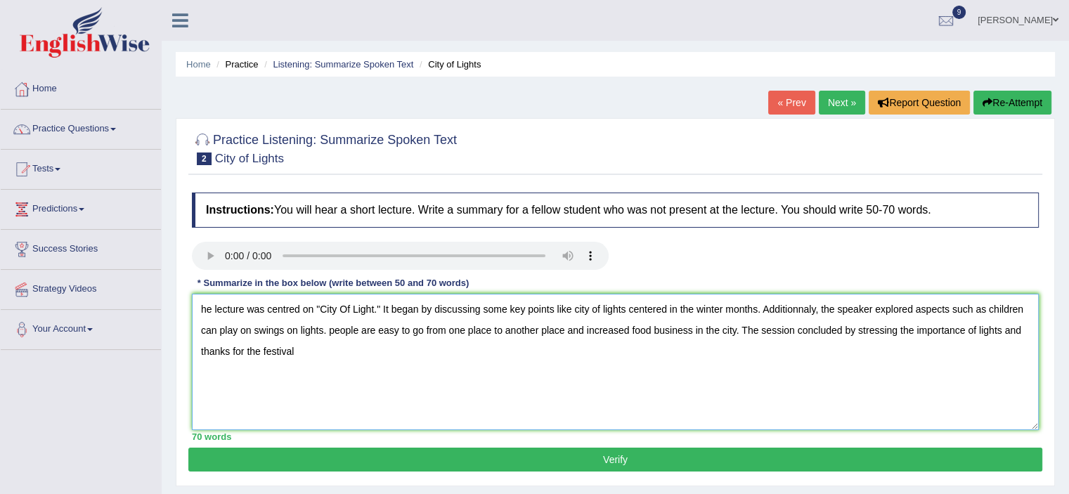
click at [200, 309] on textarea "he lecture was centred on "City Of Light." It began by discussing some key poin…" at bounding box center [615, 362] width 847 height 136
click at [353, 306] on textarea "The lecture was centred on "City Of Light." It began by discussing some key poi…" at bounding box center [615, 362] width 847 height 136
click at [377, 309] on textarea "The lecture was centred on "City of Light." It began by discussing some key poi…" at bounding box center [615, 362] width 847 height 136
type textarea "The lecture was centred on "City of Lights." It began by discussing some key po…"
click at [522, 458] on button "Verify" at bounding box center [615, 460] width 854 height 24
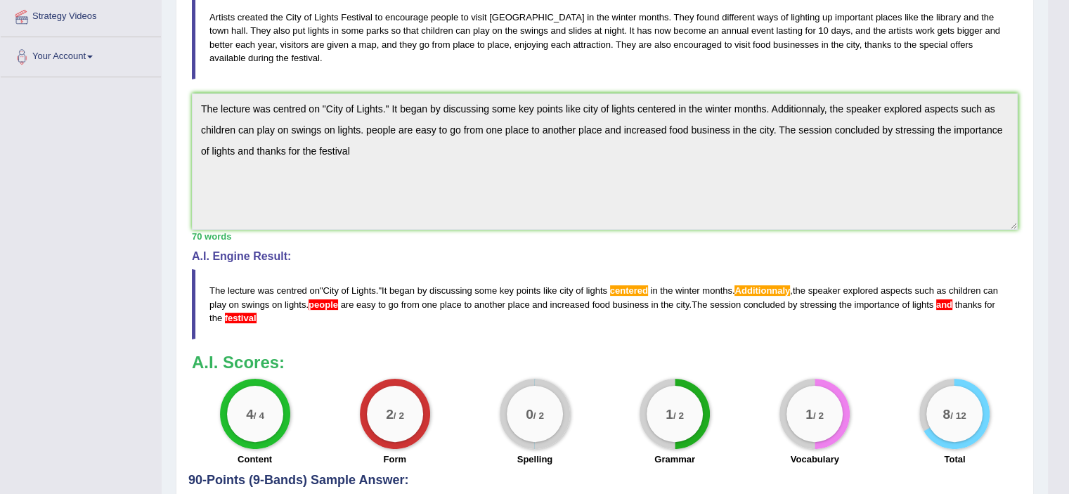
scroll to position [272, 0]
click at [338, 300] on span "people" at bounding box center [324, 305] width 30 height 11
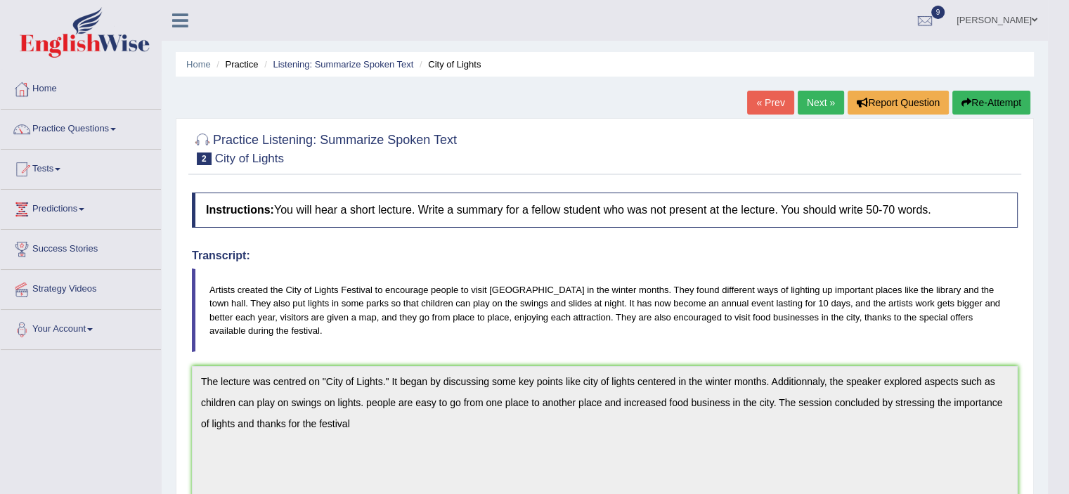
click at [982, 103] on button "Re-Attempt" at bounding box center [991, 103] width 78 height 24
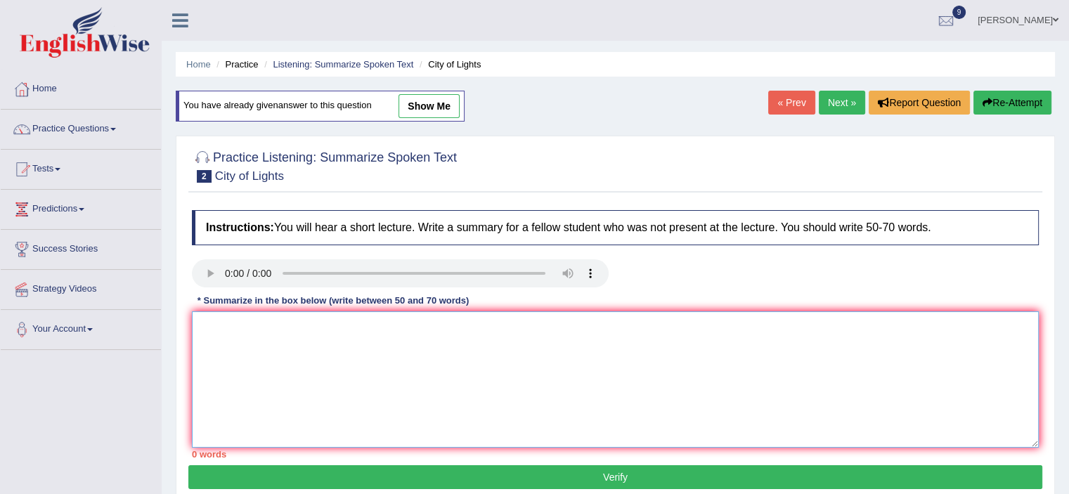
click at [499, 355] on textarea at bounding box center [615, 379] width 847 height 136
paste textarea "The lecture was centred on "City of Lights." It began by discussing some key po…"
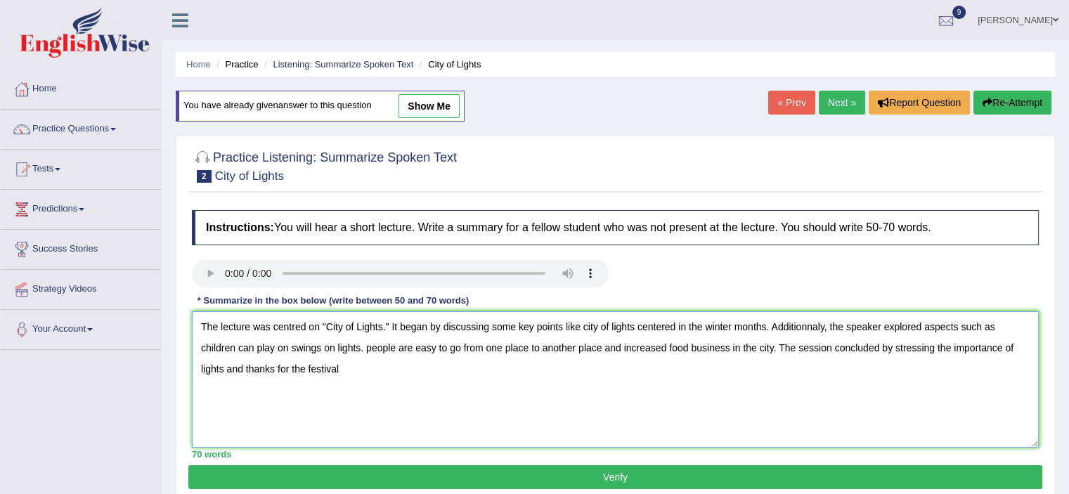
click at [371, 347] on textarea "The lecture was centred on "City of Lights." It began by discussing some key po…" at bounding box center [615, 379] width 847 height 136
click at [341, 367] on textarea "The lecture was centred on "City of Lights." It began by discussing some key po…" at bounding box center [615, 379] width 847 height 136
type textarea "The lecture was centred on "City of Lights." It began by discussing some key po…"
click at [512, 475] on button "Verify" at bounding box center [615, 477] width 854 height 24
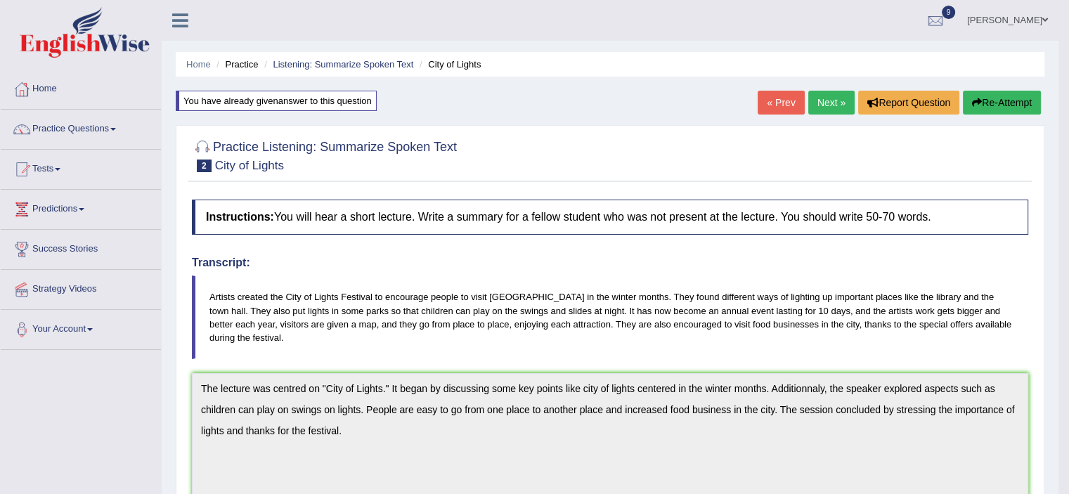
click at [1005, 100] on button "Re-Attempt" at bounding box center [1002, 103] width 78 height 24
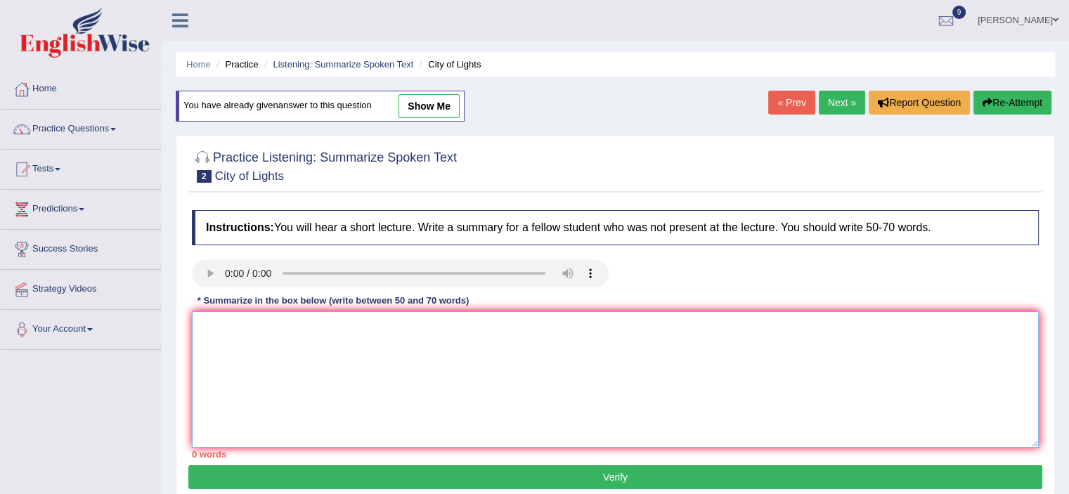
click at [660, 347] on textarea at bounding box center [615, 379] width 847 height 136
paste textarea "The lecture was centred on "City of Lights." It began by discussing some key po…"
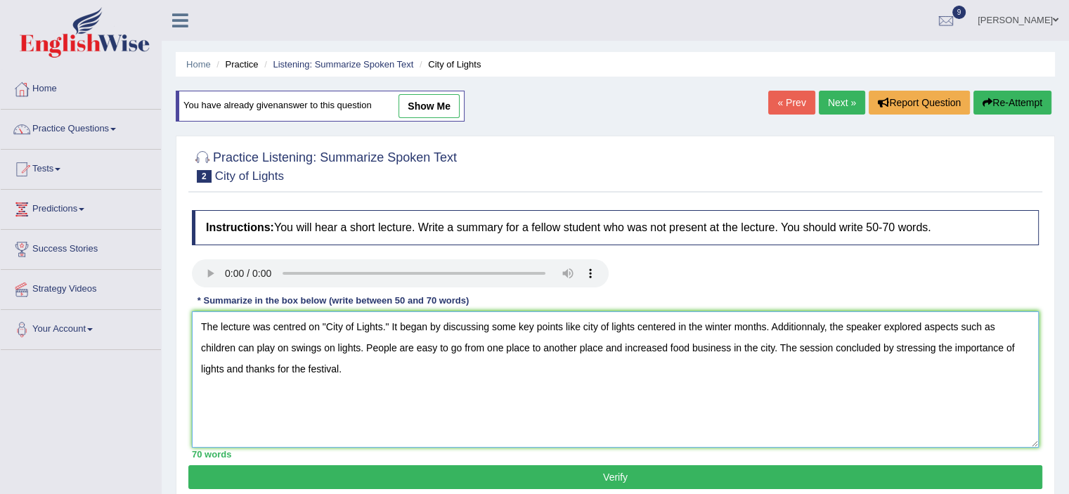
click at [676, 323] on textarea "The lecture was centred on "City of Lights." It began by discussing some key po…" at bounding box center [615, 379] width 847 height 136
type textarea "The lecture was centred on "City of Lights." It began by discussing some key po…"
click at [599, 474] on button "Verify" at bounding box center [615, 477] width 854 height 24
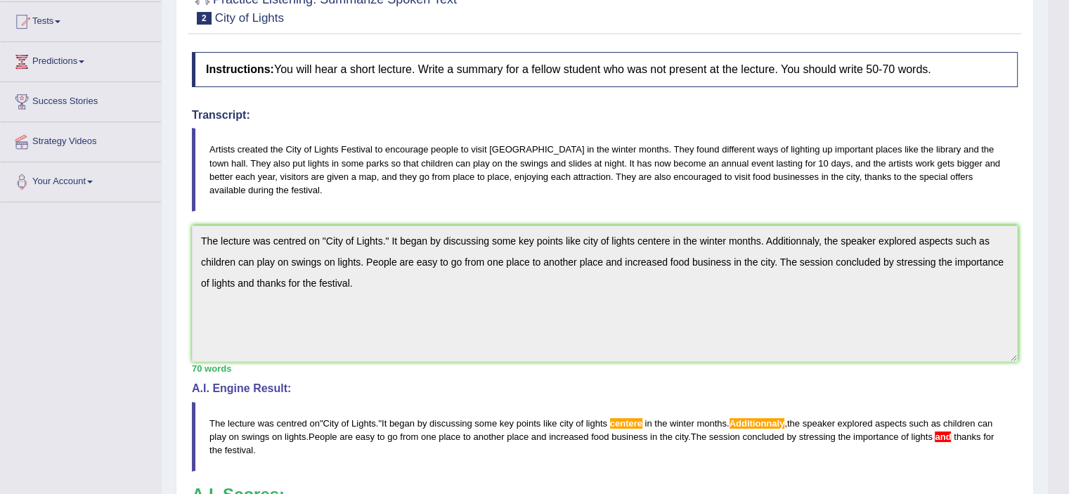
scroll to position [84, 0]
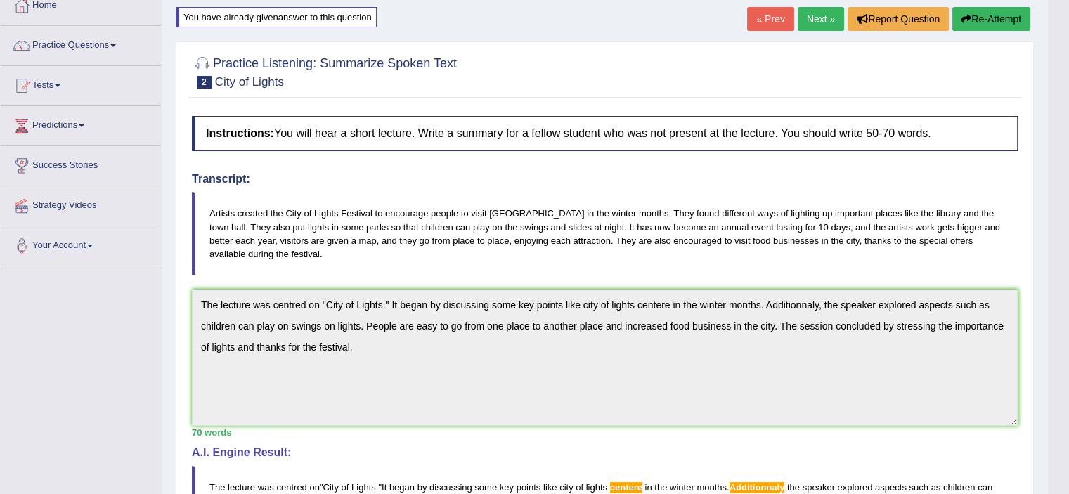
click at [1001, 13] on button "Re-Attempt" at bounding box center [991, 19] width 78 height 24
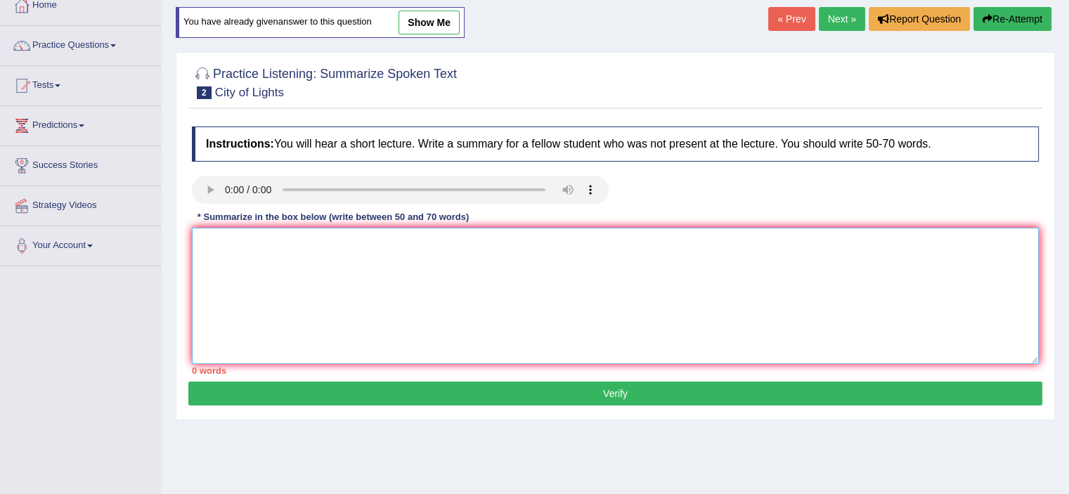
click at [565, 269] on textarea at bounding box center [615, 296] width 847 height 136
paste textarea "The lecture was centred on "City of Lights." It began by discussing some key po…"
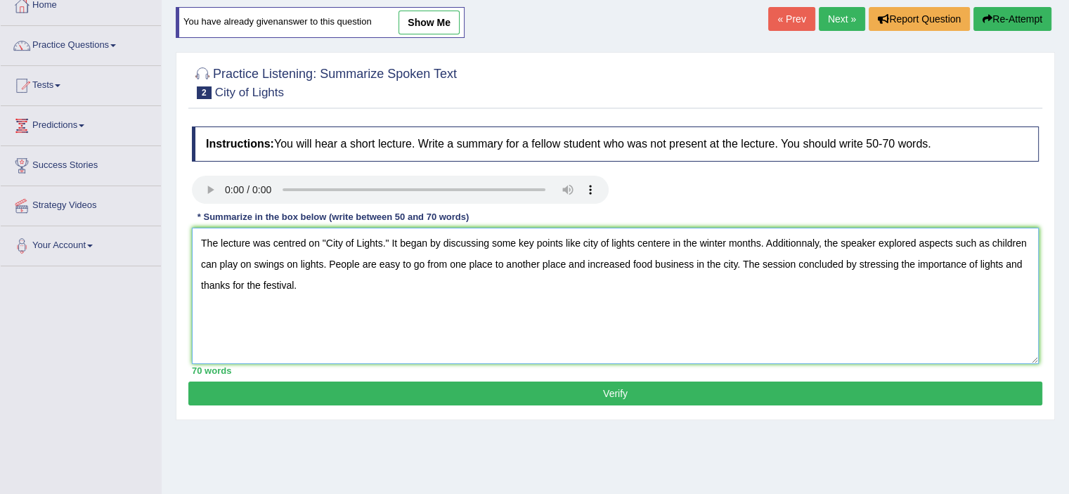
click at [671, 245] on textarea "The lecture was centred on "City of Lights." It began by discussing some key po…" at bounding box center [615, 296] width 847 height 136
type textarea "The lecture was centred on "City of Lights." It began by discussing some key po…"
click at [651, 390] on button "Verify" at bounding box center [615, 394] width 854 height 24
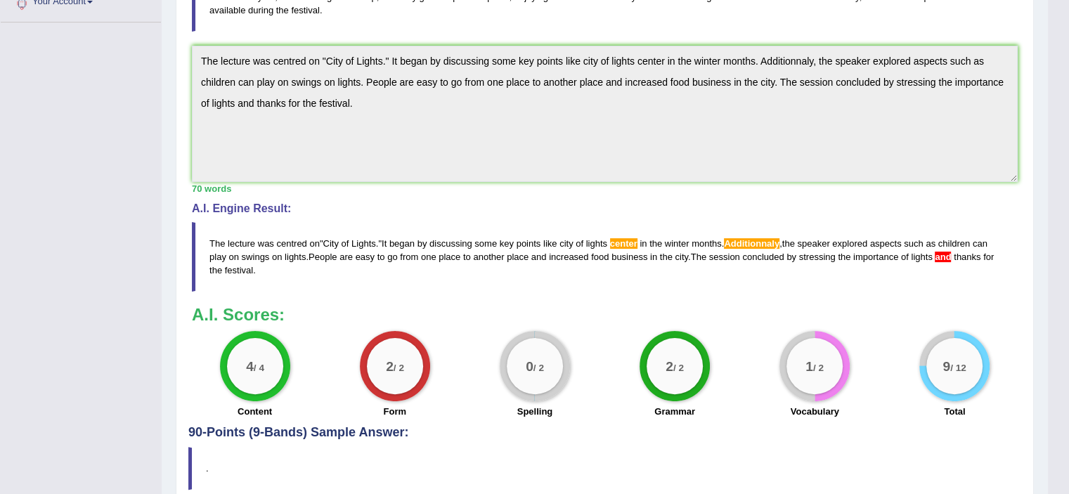
scroll to position [343, 0]
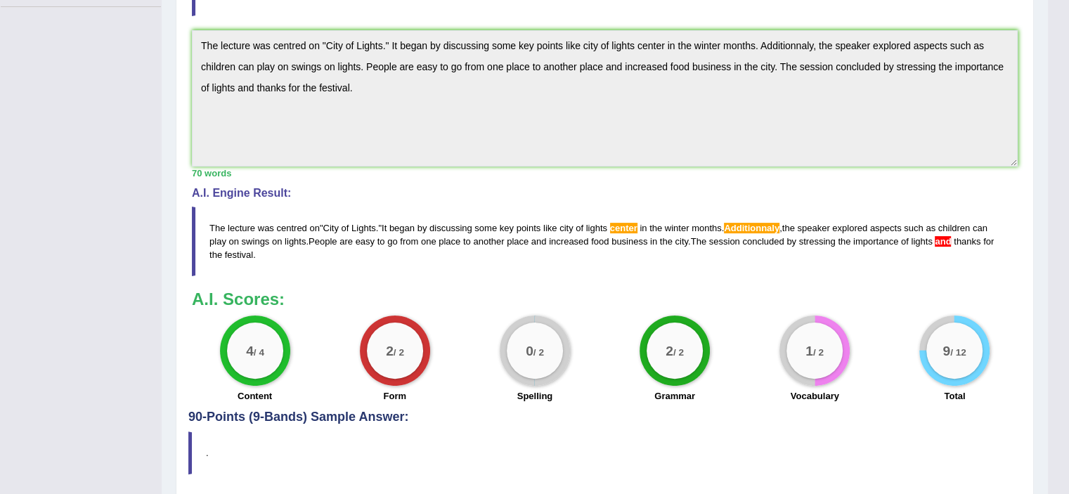
drag, startPoint x: 1074, startPoint y: 194, endPoint x: 1069, endPoint y: 422, distance: 227.8
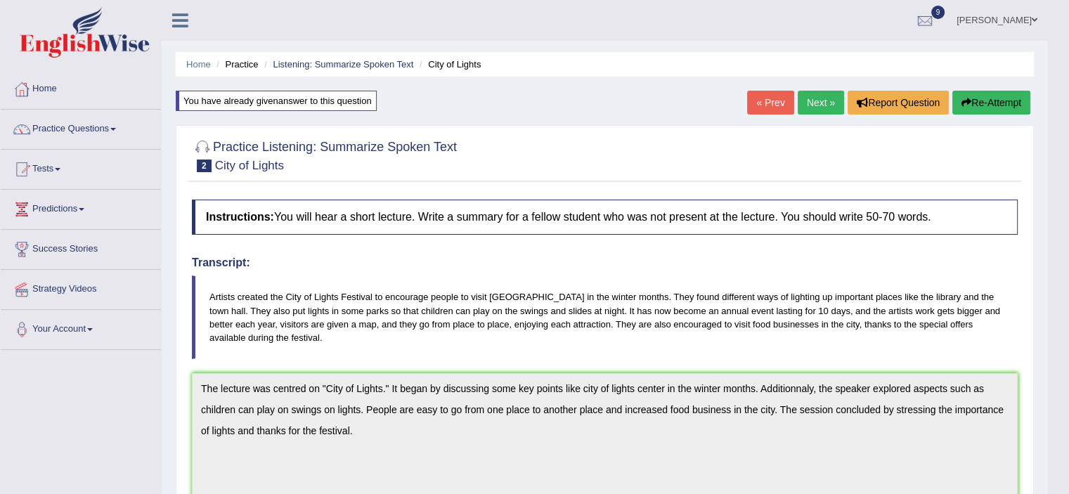
click at [1002, 96] on button "Re-Attempt" at bounding box center [991, 103] width 78 height 24
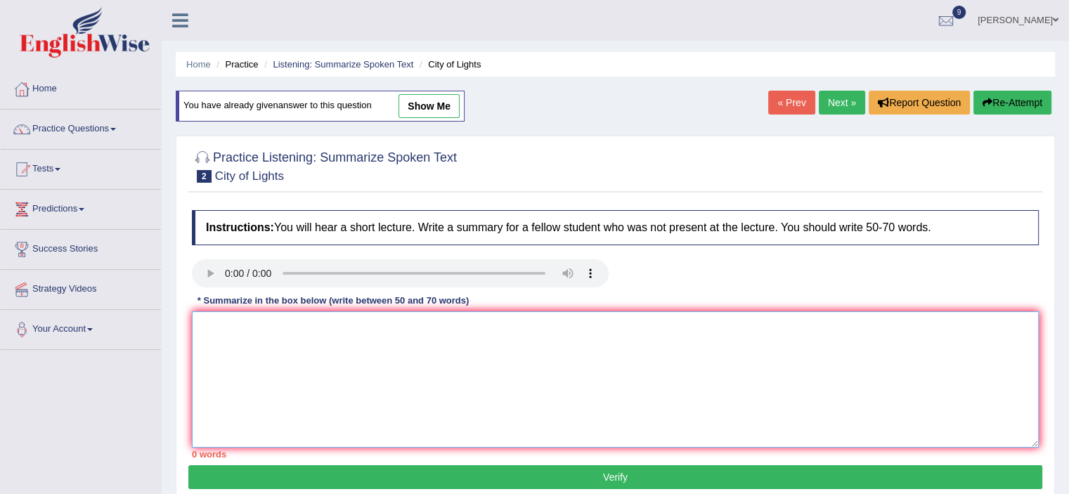
click at [601, 365] on textarea at bounding box center [615, 379] width 847 height 136
paste textarea "The lecture was centred on "City of Lights." It began by discussing some key po…"
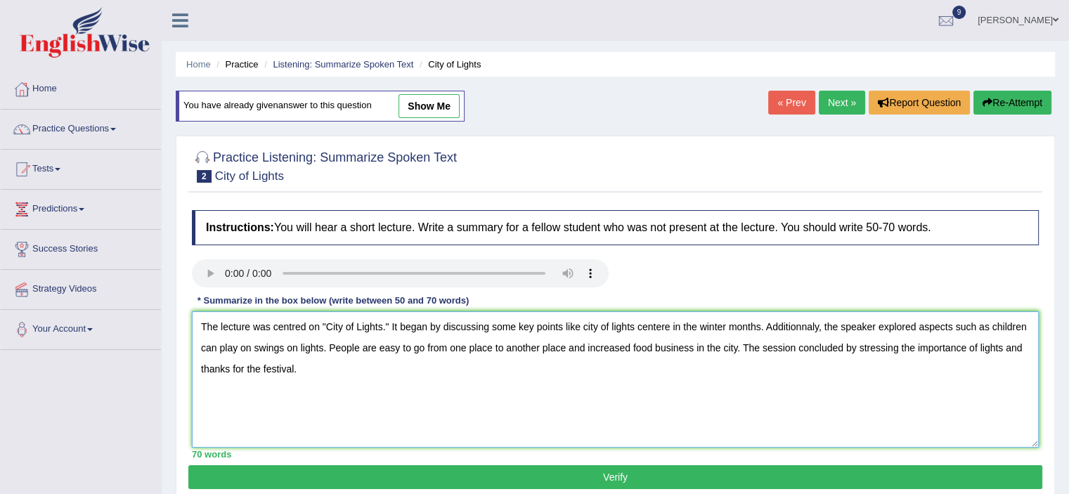
click at [659, 323] on textarea "The lecture was centred on "City of Lights." It began by discussing some key po…" at bounding box center [615, 379] width 847 height 136
click at [810, 325] on textarea "The lecture was centred on "City of Lights." It began by discussing some key po…" at bounding box center [615, 379] width 847 height 136
type textarea "The lecture was centred on "City of Lights." It began by discussing some key po…"
click at [686, 471] on button "Verify" at bounding box center [615, 477] width 854 height 24
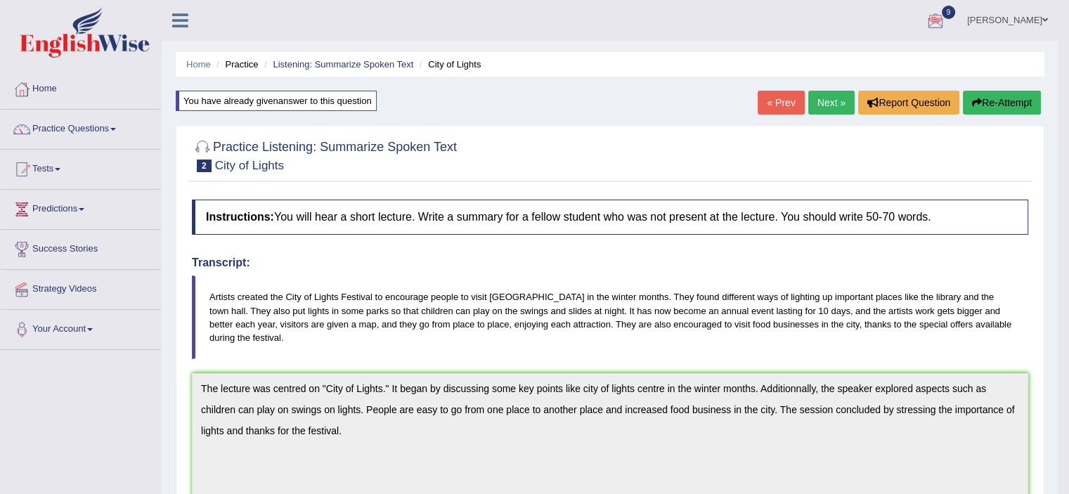
click at [990, 107] on button "Re-Attempt" at bounding box center [1002, 103] width 78 height 24
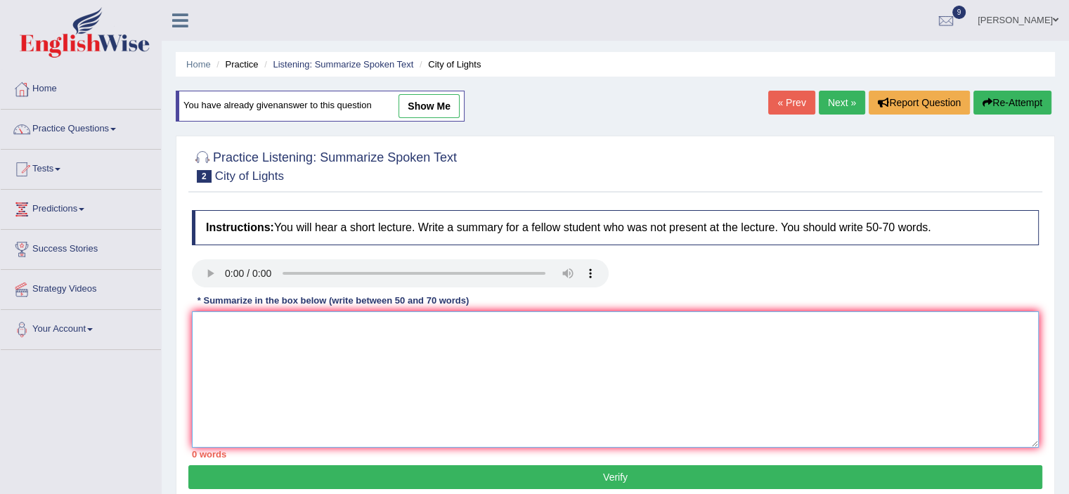
click at [505, 368] on textarea at bounding box center [615, 379] width 847 height 136
paste textarea "The lecture was centred on "City of Lights." It began by discussing some key po…"
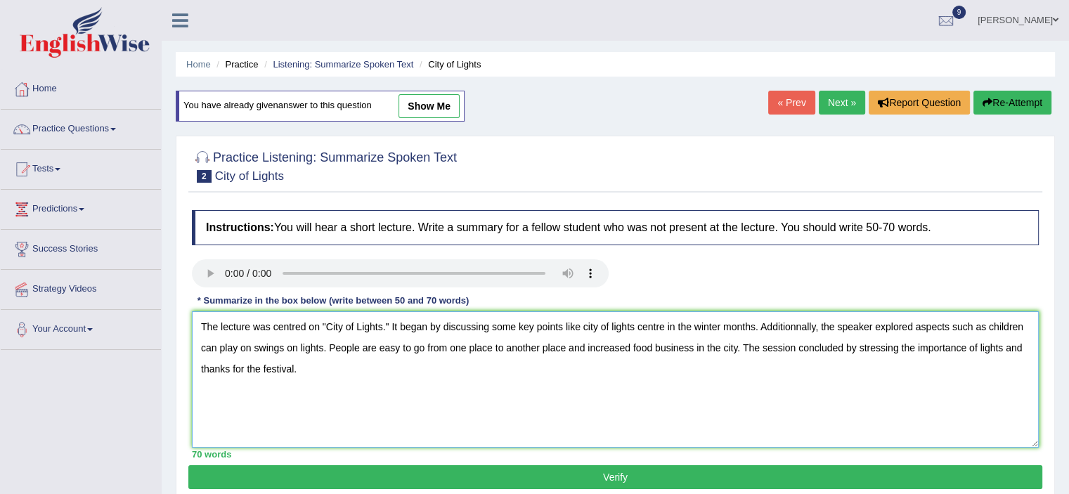
click at [801, 323] on textarea "The lecture was centred on "City of Lights." It began by discussing some key po…" at bounding box center [615, 379] width 847 height 136
type textarea "The lecture was centred on "City of Lights." It began by discussing some key po…"
click at [634, 470] on button "Verify" at bounding box center [615, 477] width 854 height 24
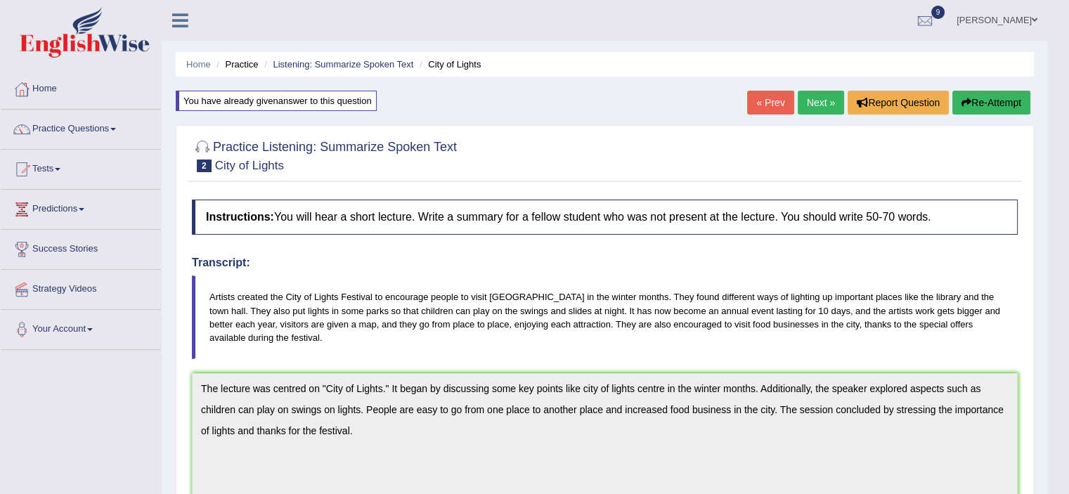
click at [981, 96] on button "Re-Attempt" at bounding box center [991, 103] width 78 height 24
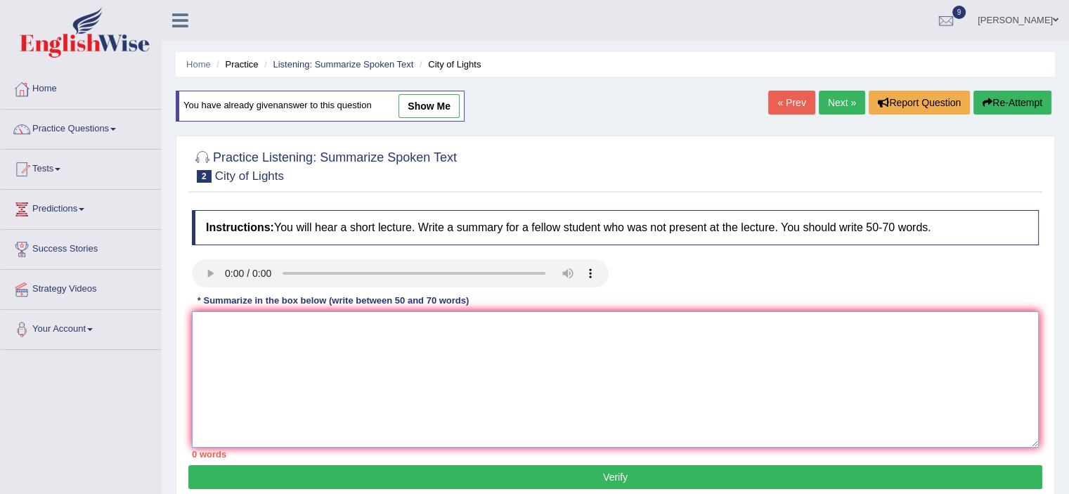
click at [540, 363] on textarea at bounding box center [615, 379] width 847 height 136
paste textarea "The lecture was centred on "City of Lights." It began by discussing some key po…"
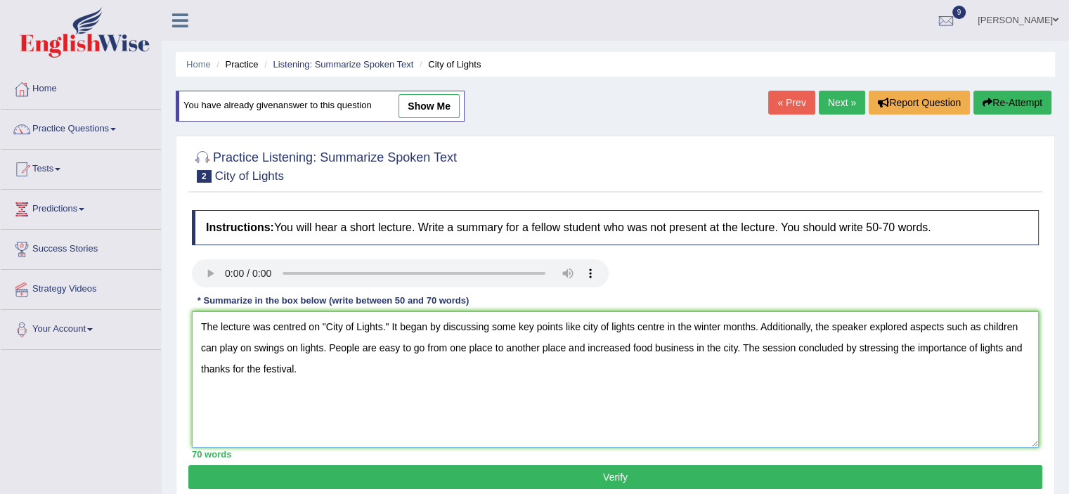
click at [1022, 347] on textarea "The lecture was centred on "City of Lights." It began by discussing some key po…" at bounding box center [615, 379] width 847 height 136
click at [200, 366] on textarea "The lecture was centred on "City of Lights." It began by discussing some key po…" at bounding box center [615, 379] width 847 height 136
click at [245, 369] on textarea "The lecture was centred on "City of Lights." It began by discussing some key po…" at bounding box center [615, 379] width 847 height 136
click at [292, 368] on textarea "The lecture was centred on "City of Lights." It began by discussing some key po…" at bounding box center [615, 379] width 847 height 136
click at [295, 368] on textarea "The lecture was centred on "City of Lights." It began by discussing some key po…" at bounding box center [615, 379] width 847 height 136
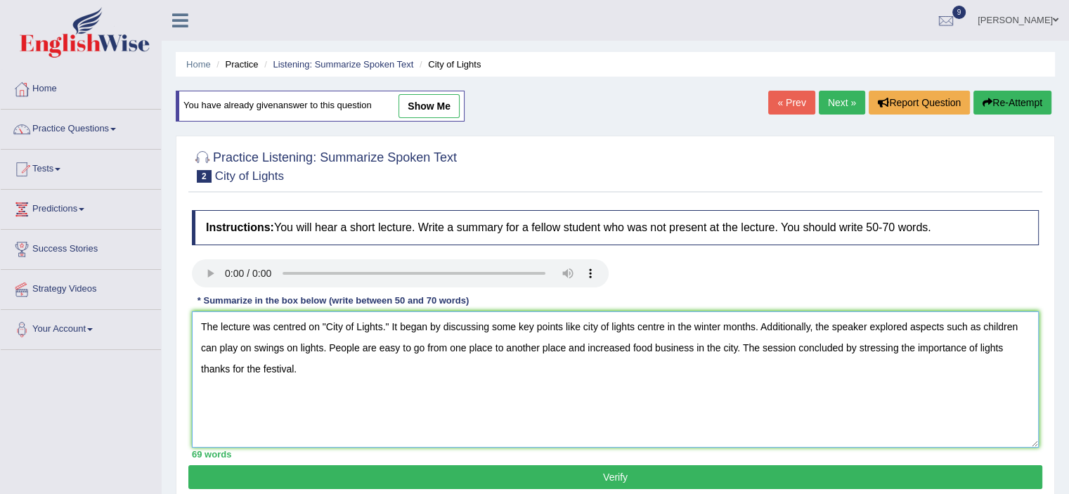
click at [294, 368] on textarea "The lecture was centred on "City of Lights." It began by discussing some key po…" at bounding box center [615, 379] width 847 height 136
type textarea "The lecture was centred on "City of Lights." It began by discussing some key po…"
click at [460, 469] on button "Verify" at bounding box center [615, 477] width 854 height 24
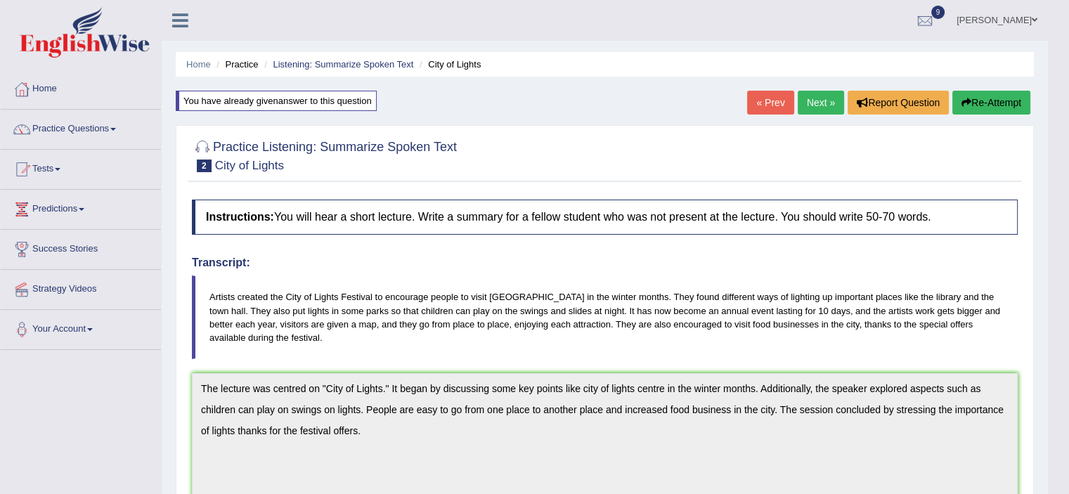
click at [826, 105] on link "Next »" at bounding box center [821, 103] width 46 height 24
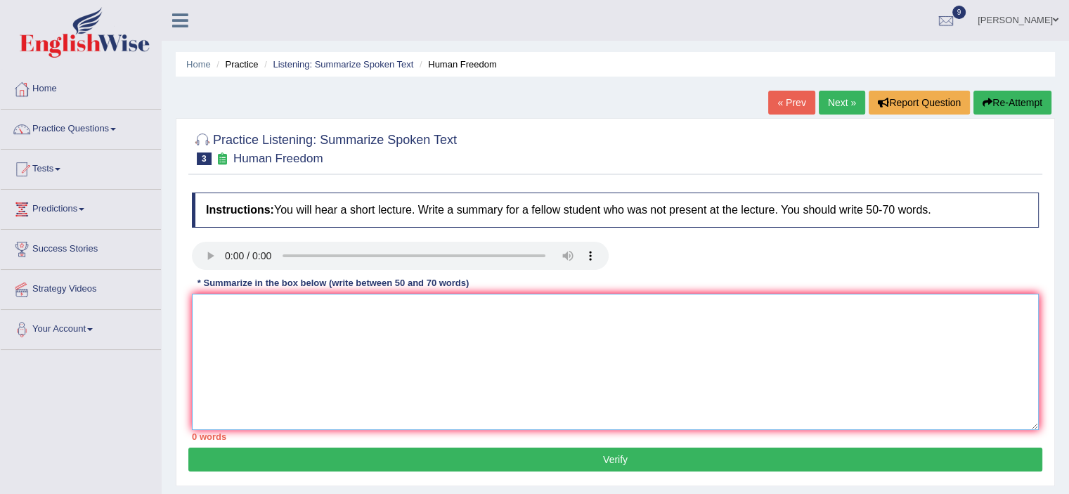
click at [219, 309] on textarea at bounding box center [615, 362] width 847 height 136
click at [577, 309] on textarea "The lecture was centred on "Human Freedom." It began by discussing some importa…" at bounding box center [615, 362] width 847 height 136
click at [574, 307] on textarea "The lecture was centred on "Human Freedom." It began by discussing key points l…" at bounding box center [615, 362] width 847 height 136
click at [774, 306] on div "Instructions: You will hear a short lecture. Write a summary for a fellow stude…" at bounding box center [615, 317] width 854 height 262
click at [574, 311] on textarea "The lecture was centred on "Human Freedom." It began by discussing key points l…" at bounding box center [615, 362] width 847 height 136
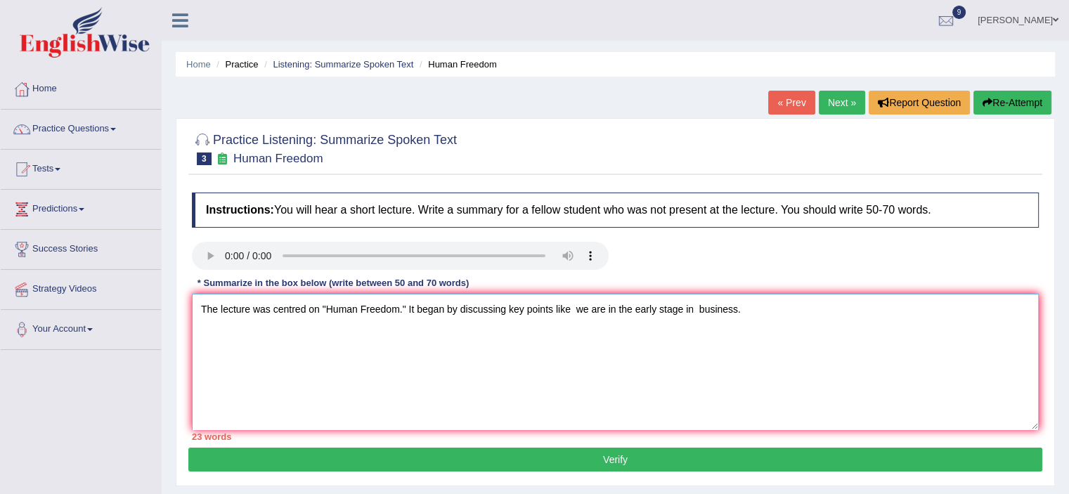
click at [739, 310] on textarea "The lecture was centred on "Human Freedom." It began by discussing key points l…" at bounding box center [615, 362] width 847 height 136
click at [357, 333] on textarea "The lecture was centred on "Human Freedom." It began by discussing key points l…" at bounding box center [615, 362] width 847 height 136
drag, startPoint x: 351, startPoint y: 329, endPoint x: 545, endPoint y: 333, distance: 194.1
click at [545, 333] on textarea "The lecture was centred on "Human Freedom." It began by discussing key points l…" at bounding box center [615, 362] width 847 height 136
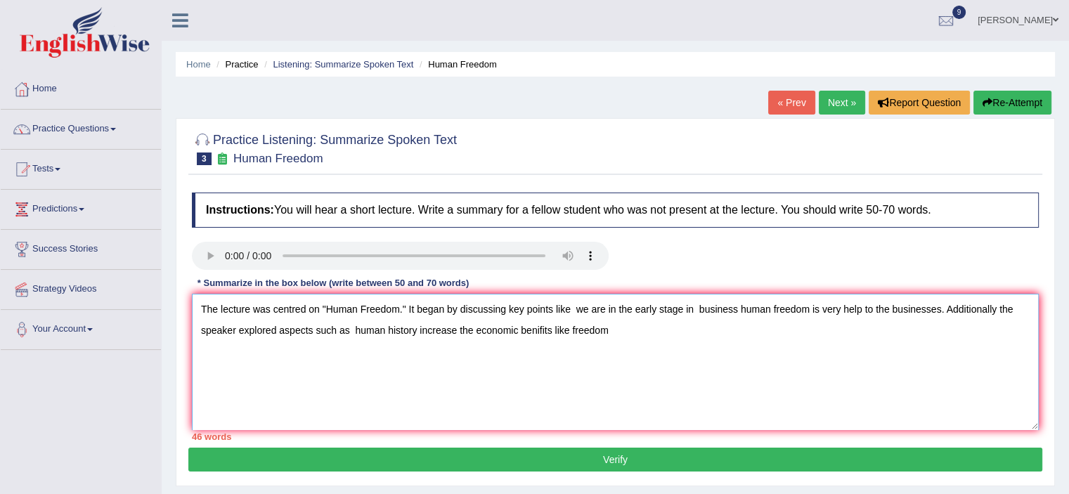
click at [551, 331] on textarea "The lecture was centred on "Human Freedom." It began by discussing key points l…" at bounding box center [615, 362] width 847 height 136
drag, startPoint x: 551, startPoint y: 331, endPoint x: 368, endPoint y: 336, distance: 182.8
click at [368, 336] on textarea "The lecture was centred on "Human Freedom." It began by discussing key points l…" at bounding box center [615, 362] width 847 height 136
click at [368, 326] on textarea "The lecture was centred on "Human Freedom." It began by discussing key points l…" at bounding box center [615, 362] width 847 height 136
click at [396, 335] on textarea "The lecture was centred on "Human Freedom." It began by discussing key points l…" at bounding box center [615, 362] width 847 height 136
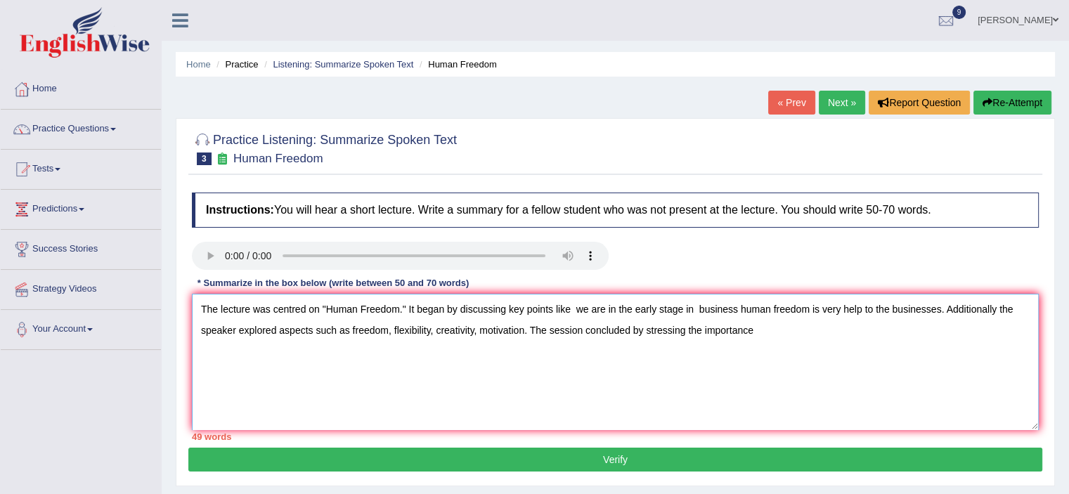
click at [760, 326] on textarea "The lecture was centred on "Human Freedom." It began by discussing key points l…" at bounding box center [615, 362] width 847 height 136
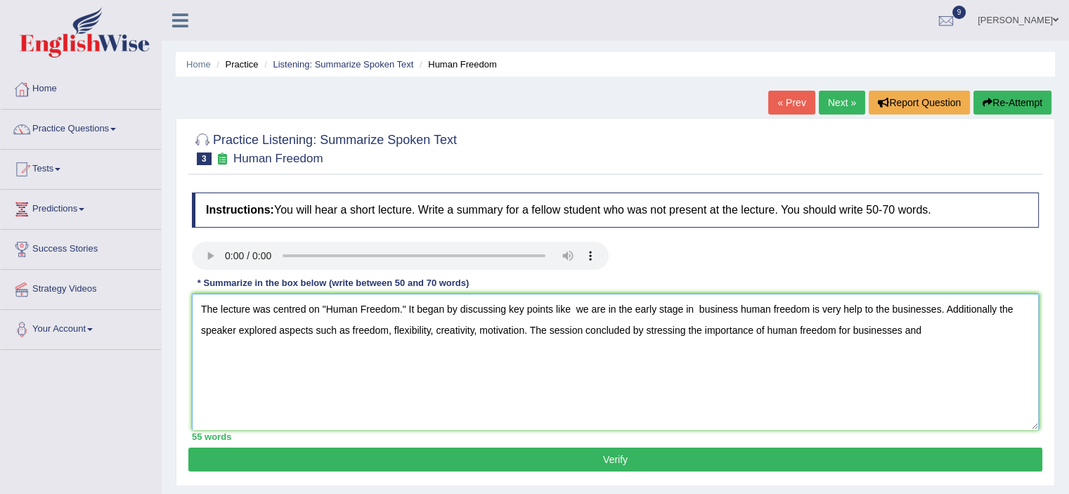
click at [529, 330] on textarea "The lecture was centred on "Human Freedom." It began by discussing key points l…" at bounding box center [615, 362] width 847 height 136
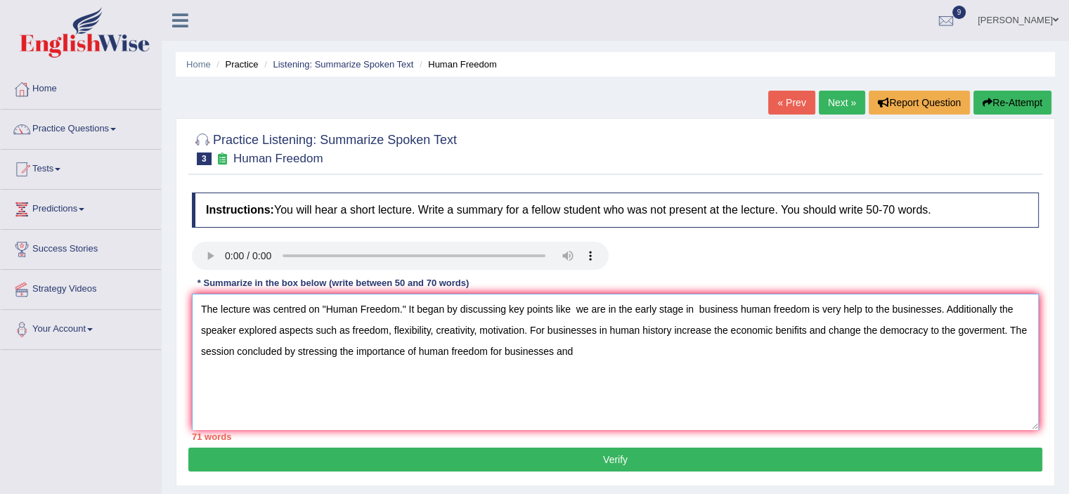
click at [957, 328] on textarea "The lecture was centred on "Human Freedom." It began by discussing key points l…" at bounding box center [615, 362] width 847 height 136
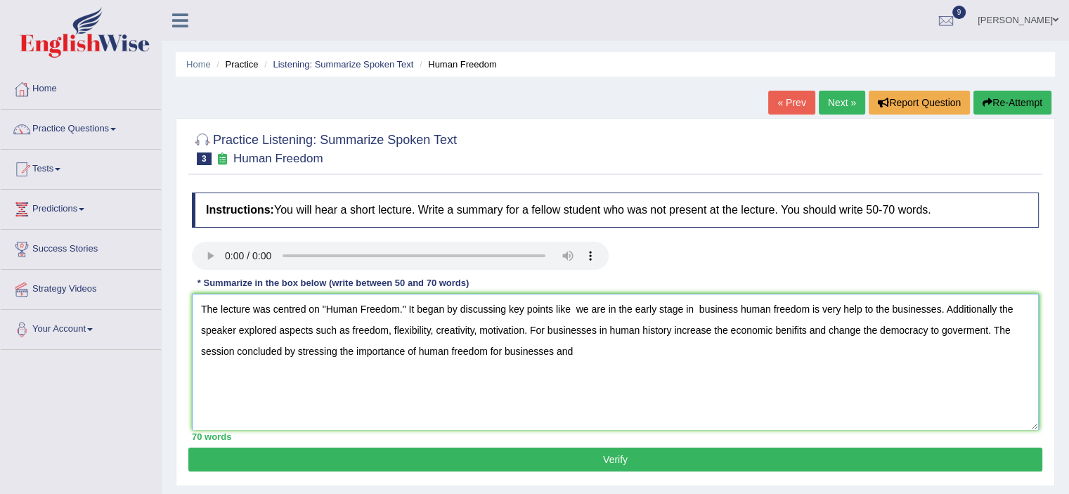
type textarea "The lecture was centred on "Human Freedom." It began by discussing key points l…"
click at [614, 457] on button "Verify" at bounding box center [615, 460] width 854 height 24
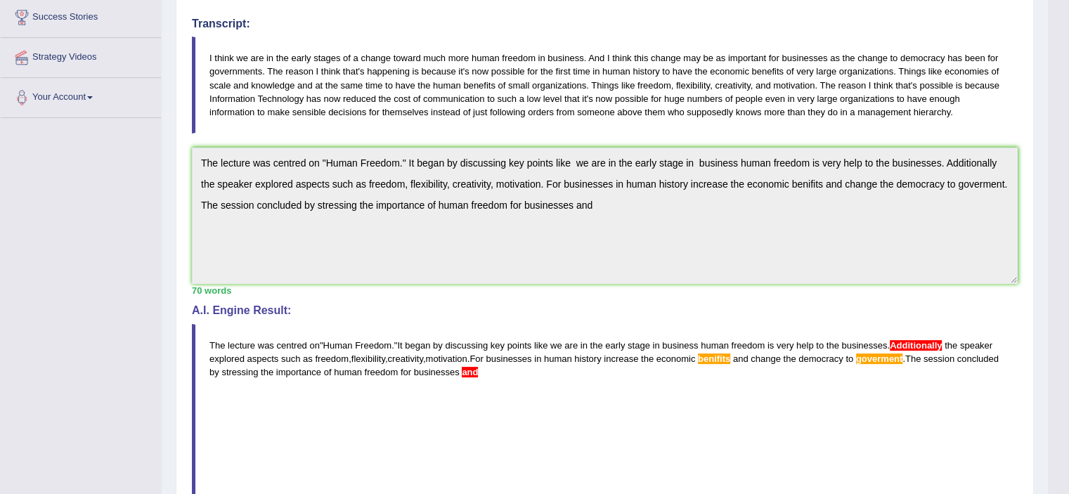
scroll to position [237, 0]
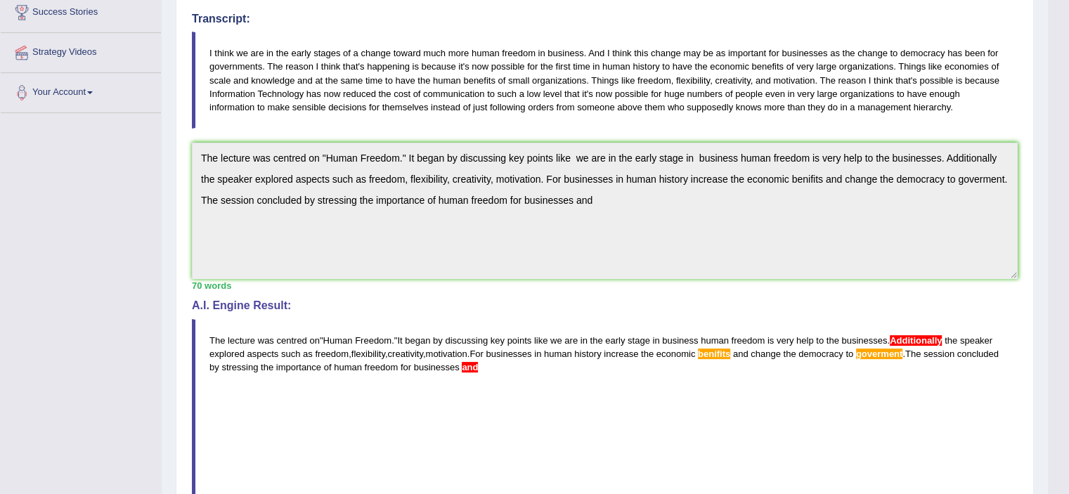
drag, startPoint x: 187, startPoint y: 155, endPoint x: 183, endPoint y: 89, distance: 65.5
click at [191, 91] on div "Practice Listening: Summarize Spoken Text 3 Human Freedom Instructions: You wil…" at bounding box center [605, 318] width 858 height 875
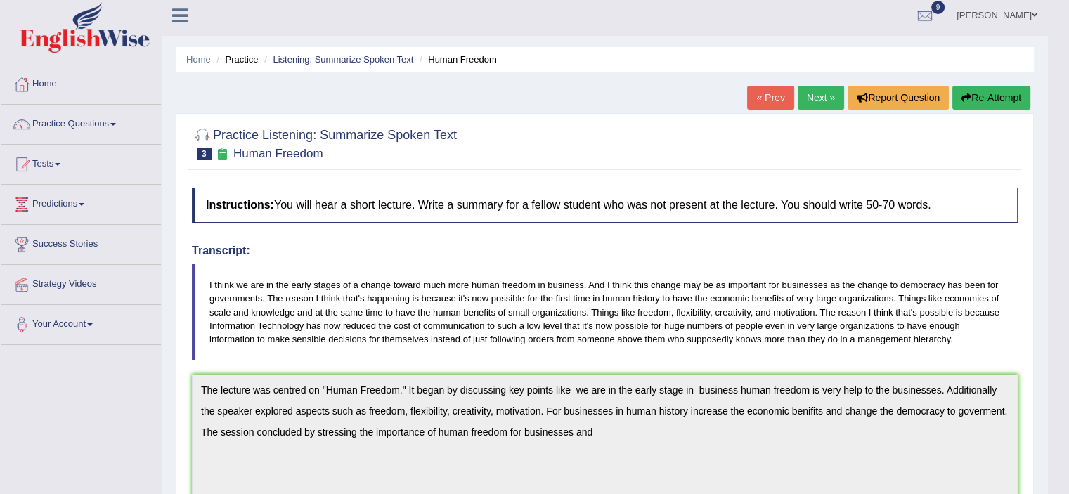
scroll to position [0, 0]
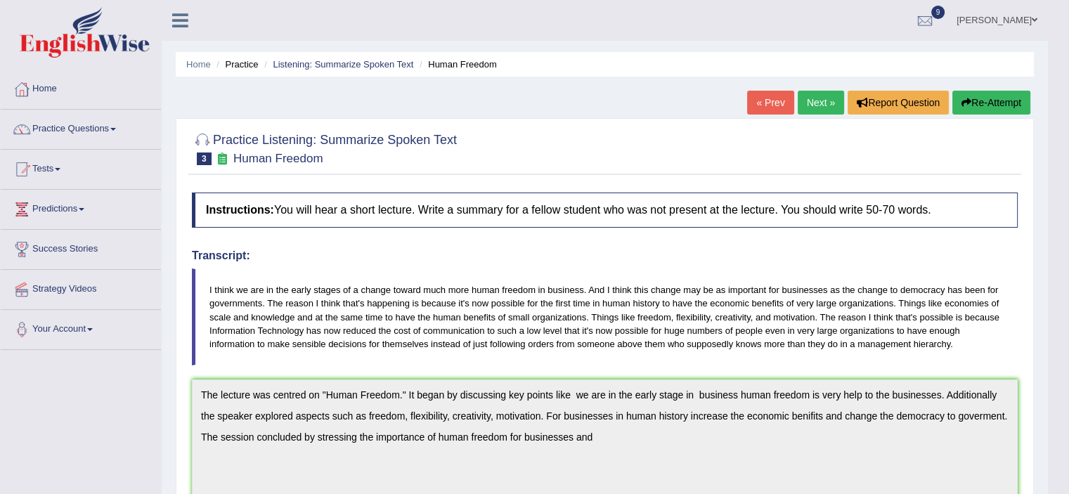
click at [984, 100] on button "Re-Attempt" at bounding box center [991, 103] width 78 height 24
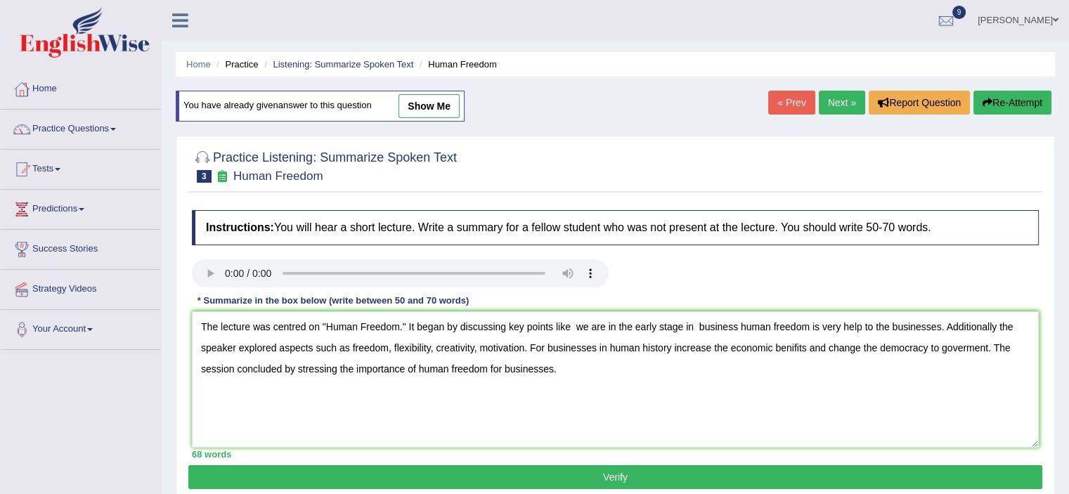
click at [879, 349] on textarea "The lecture was centred on "Human Freedom." It began by discussing key points l…" at bounding box center [615, 379] width 847 height 136
click at [925, 347] on textarea "The lecture was centred on "Human Freedom." It began by discussing key points l…" at bounding box center [615, 379] width 847 height 136
click at [925, 348] on textarea "The lecture was centred on "Human Freedom." It began by discussing key points l…" at bounding box center [615, 379] width 847 height 136
click at [489, 368] on textarea "The lecture was centred on "Human Freedom." It began by discussing key points l…" at bounding box center [615, 379] width 847 height 136
click at [500, 370] on textarea "The lecture was centred on "Human Freedom." It began by discussing key points l…" at bounding box center [615, 379] width 847 height 136
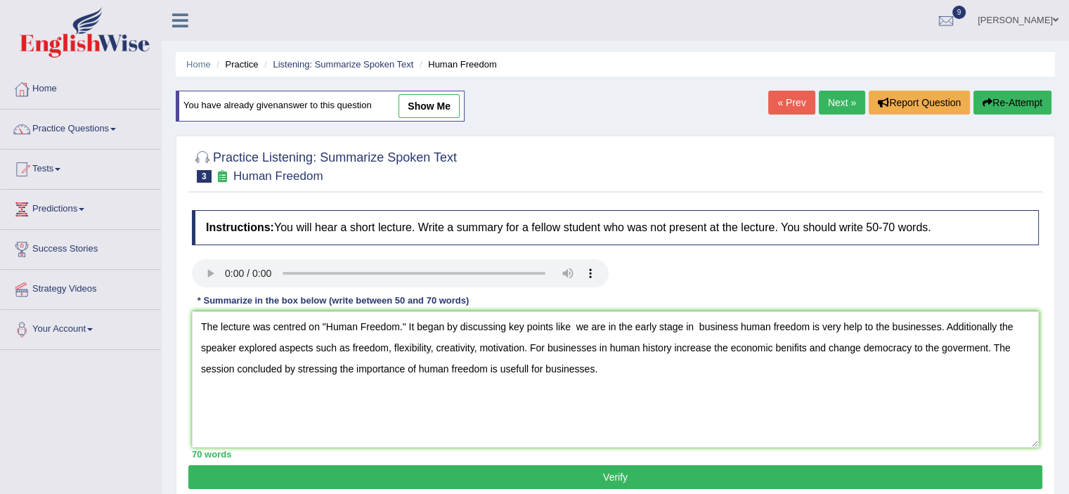
click at [945, 325] on textarea "The lecture was centred on "Human Freedom." It began by discussing key points l…" at bounding box center [615, 379] width 847 height 136
click at [966, 348] on textarea "The lecture was centred on "Human Freedom." It began by discussing key points l…" at bounding box center [615, 379] width 847 height 136
type textarea "The lecture was centred on "Human Freedom." It began by discussing key points l…"
click at [844, 477] on button "Verify" at bounding box center [615, 477] width 854 height 24
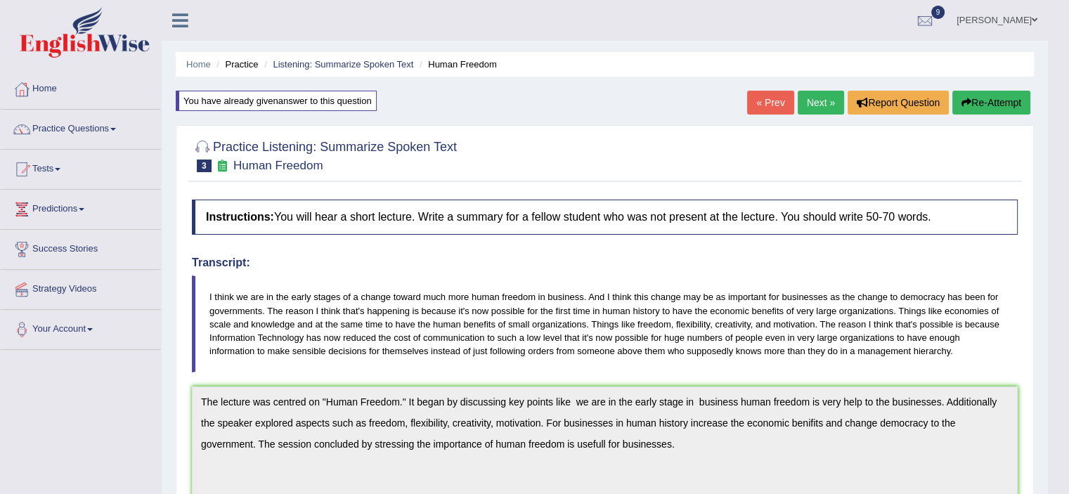
drag, startPoint x: 1077, startPoint y: 195, endPoint x: 1067, endPoint y: 302, distance: 107.3
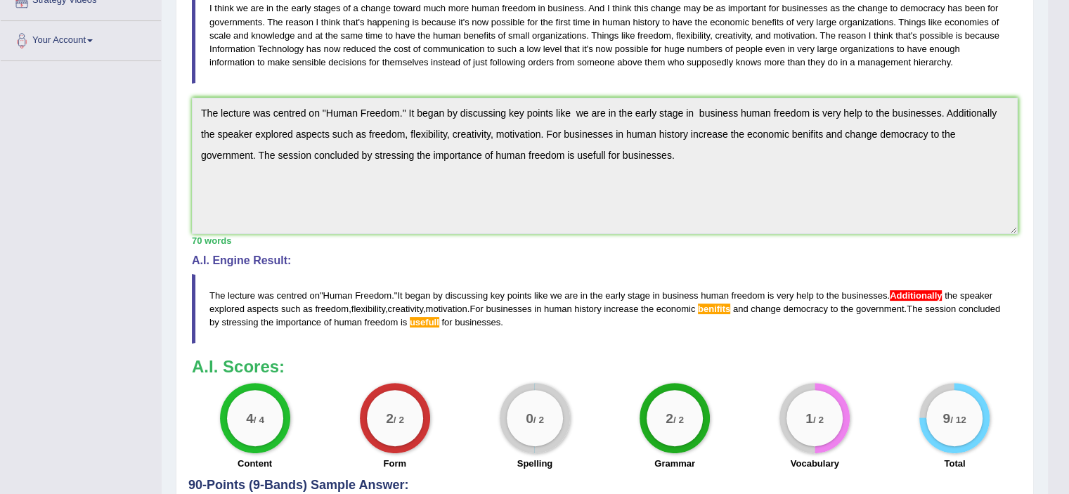
scroll to position [287, 0]
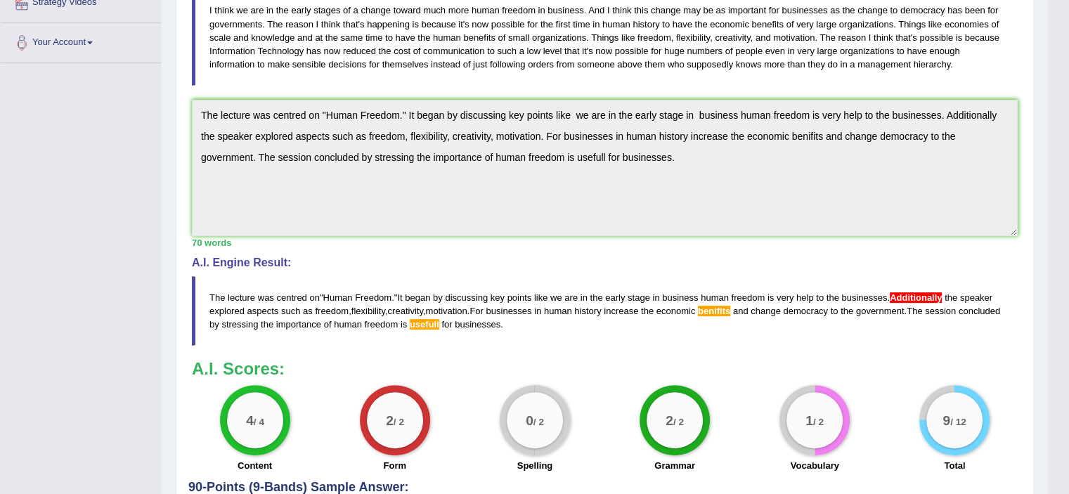
click at [942, 296] on span "Additionally" at bounding box center [916, 297] width 52 height 11
click at [931, 294] on span "Additionally" at bounding box center [916, 297] width 52 height 11
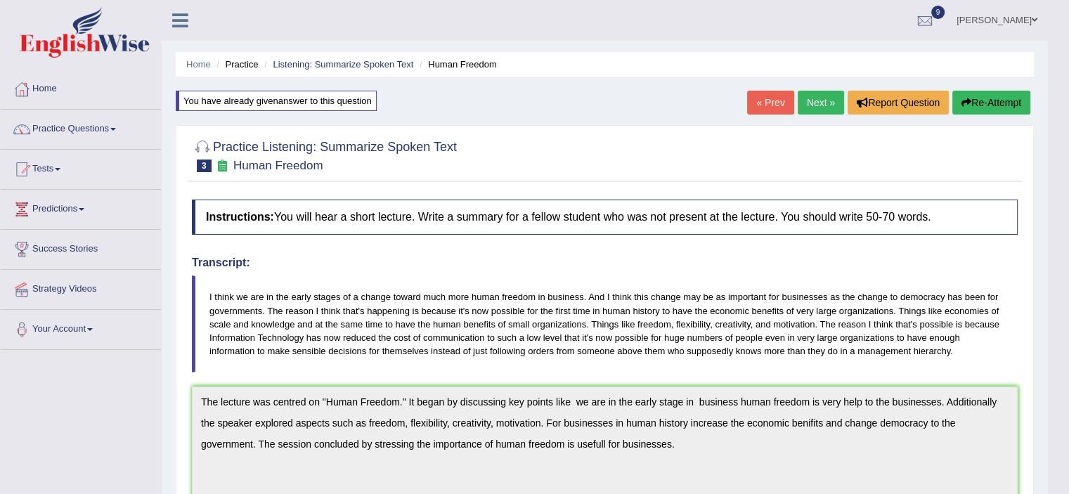
click at [986, 98] on button "Re-Attempt" at bounding box center [991, 103] width 78 height 24
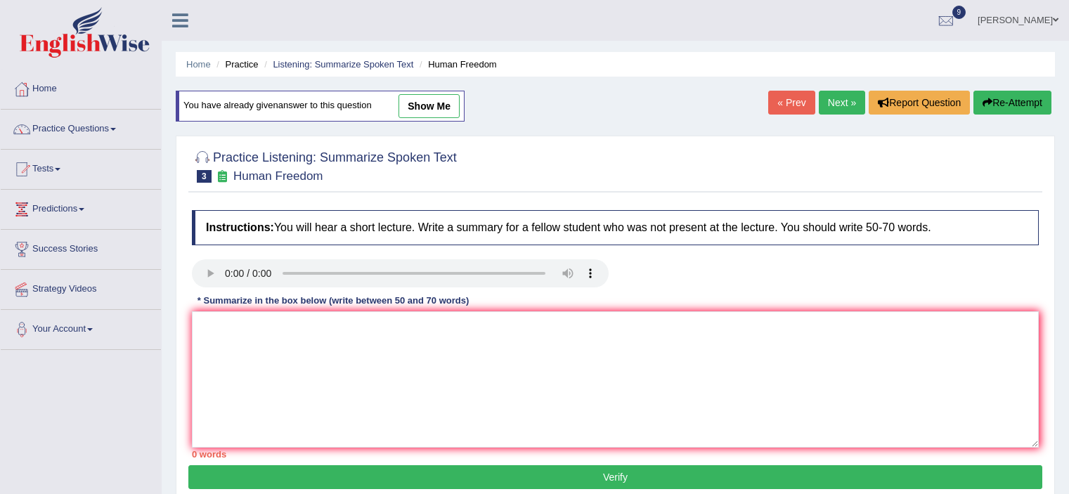
click at [652, 325] on textarea at bounding box center [615, 379] width 847 height 136
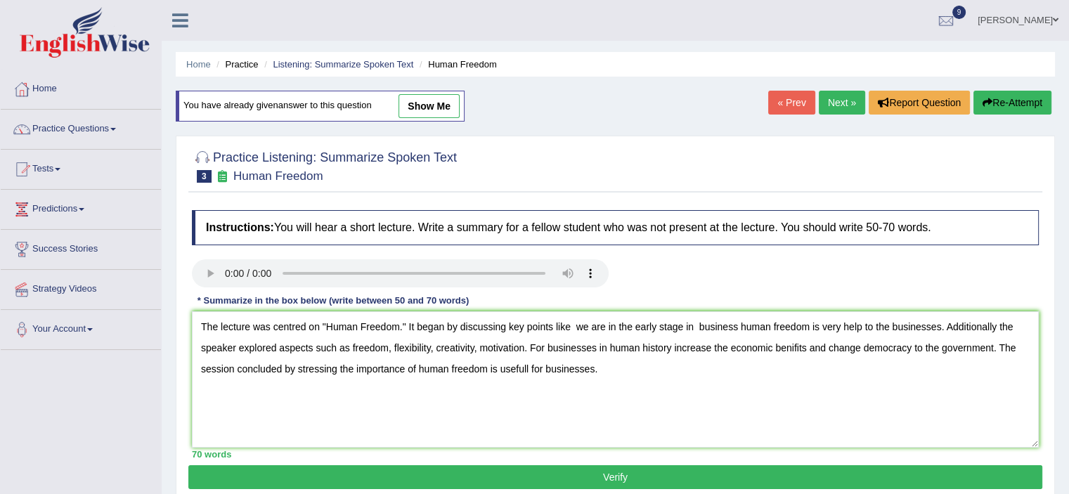
click at [794, 344] on textarea "The lecture was centred on "Human Freedom." It began by discussing key points l…" at bounding box center [615, 379] width 847 height 136
click at [1000, 328] on textarea "The lecture was centred on "Human Freedom." It began by discussing key points l…" at bounding box center [615, 379] width 847 height 136
type textarea "The lecture was centred on "Human Freedom." It began by discussing key points l…"
click at [616, 479] on button "Verify" at bounding box center [615, 477] width 854 height 24
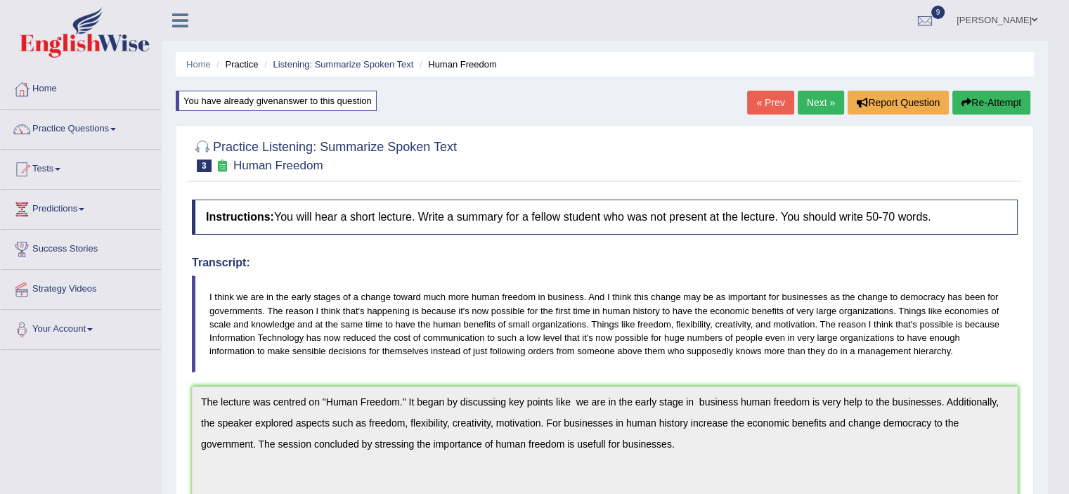
click at [1005, 101] on button "Re-Attempt" at bounding box center [991, 103] width 78 height 24
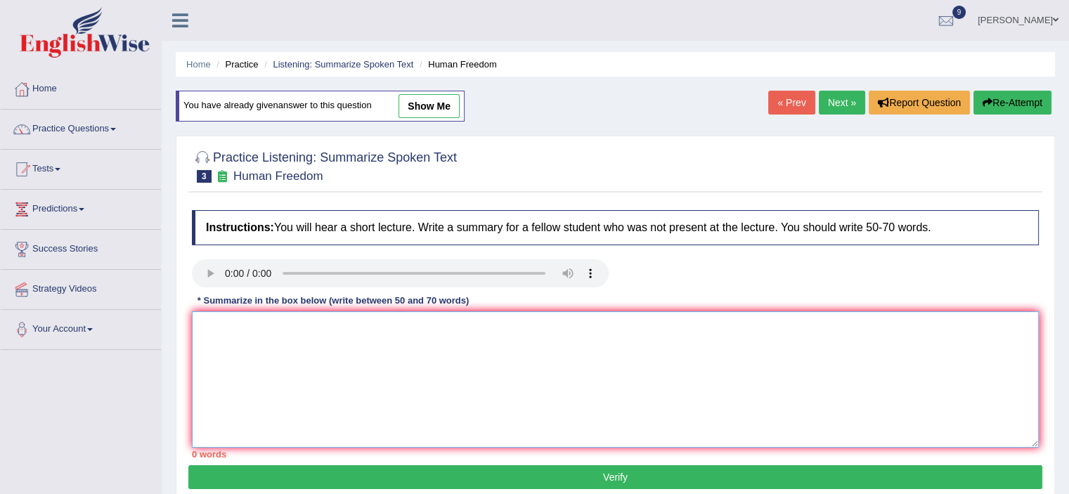
click at [482, 348] on textarea at bounding box center [615, 379] width 847 height 136
paste textarea "The lecture was centred on "Human Freedom." It began by discussing key points l…"
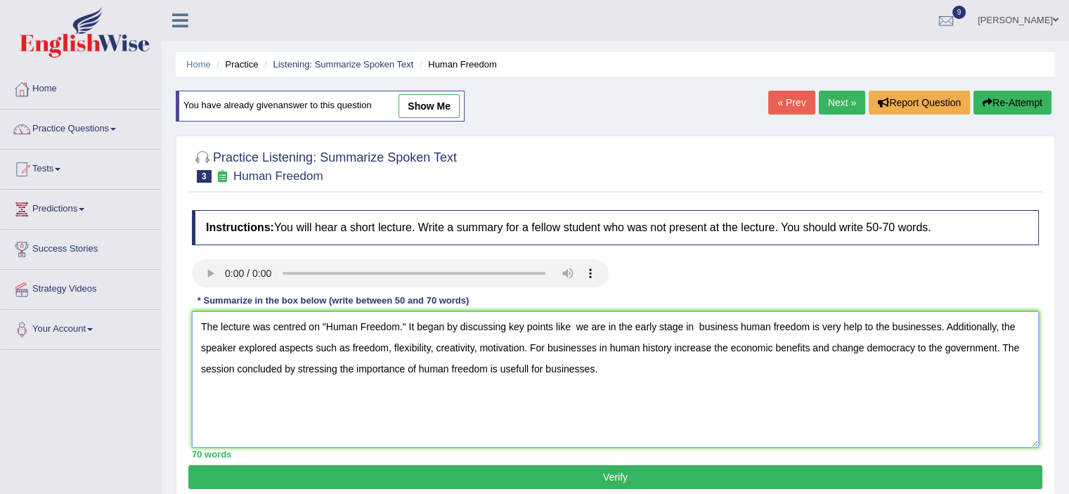
click at [527, 368] on textarea "The lecture was centred on "Human Freedom." It began by discussing key points l…" at bounding box center [615, 379] width 847 height 136
type textarea "The lecture was centred on "Human Freedom." It began by discussing key points l…"
click at [551, 473] on button "Verify" at bounding box center [615, 477] width 854 height 24
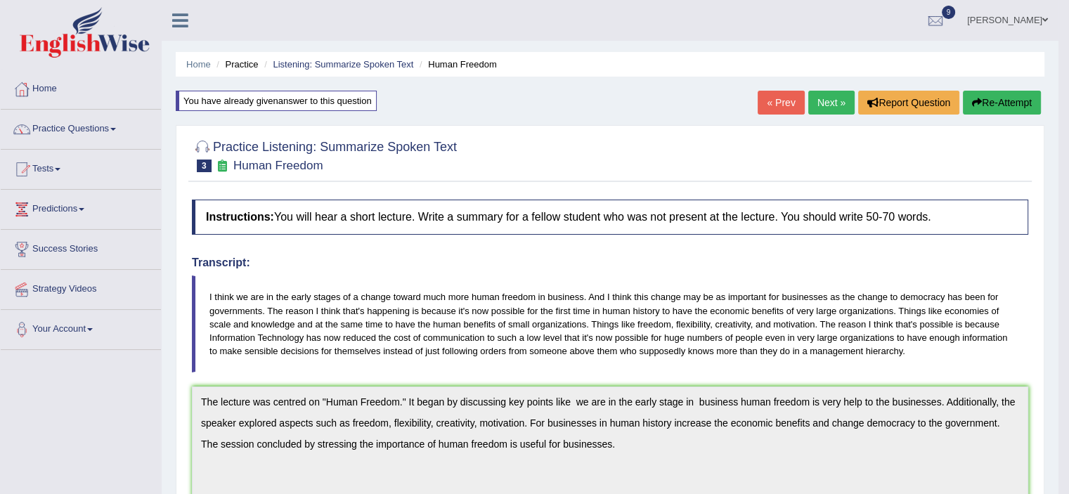
drag, startPoint x: 1076, startPoint y: 214, endPoint x: 1068, endPoint y: 325, distance: 112.0
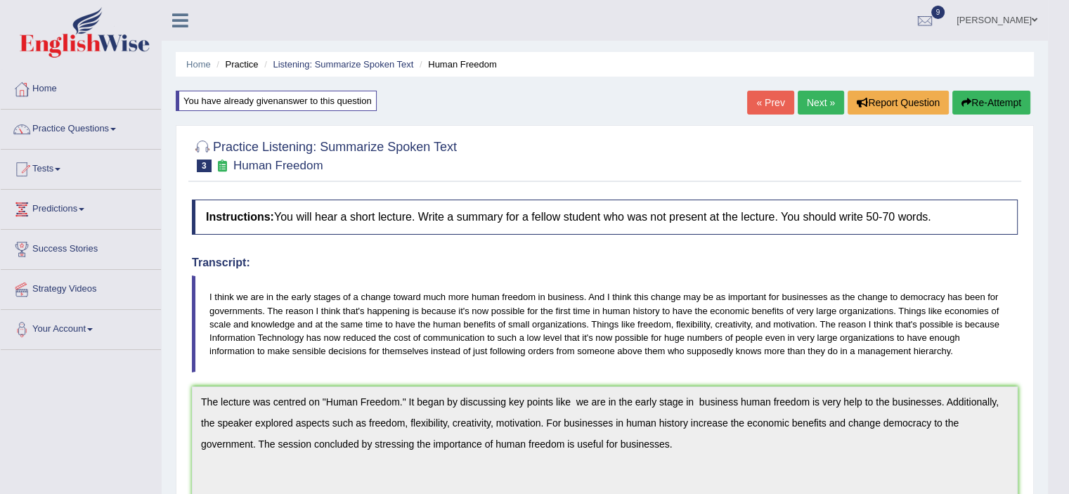
click at [1032, 18] on span at bounding box center [1035, 19] width 6 height 9
